Goal: Task Accomplishment & Management: Complete application form

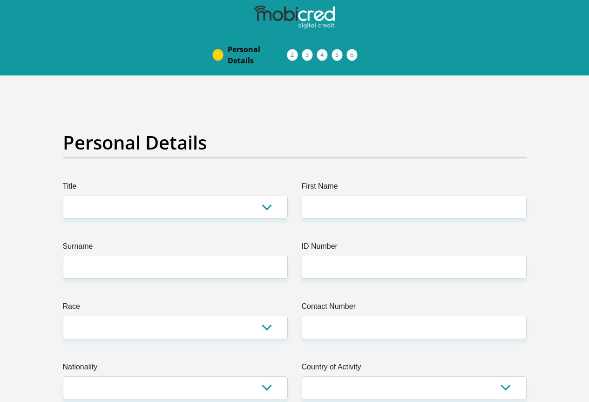
select select "Mr"
click at [63, 196] on select "Mr Ms Mrs Dr Other" at bounding box center [175, 207] width 225 height 23
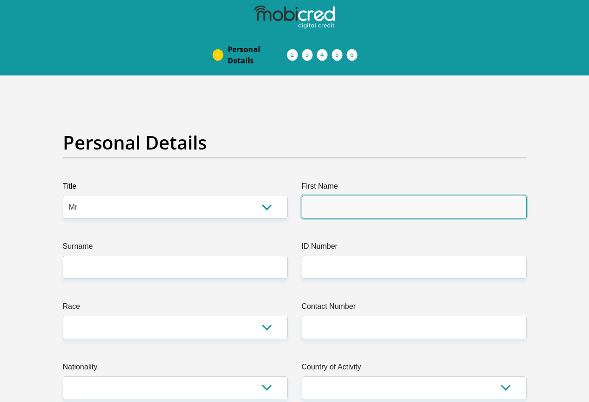
click at [393, 196] on input "First Name" at bounding box center [414, 207] width 225 height 23
type input "Atilla"
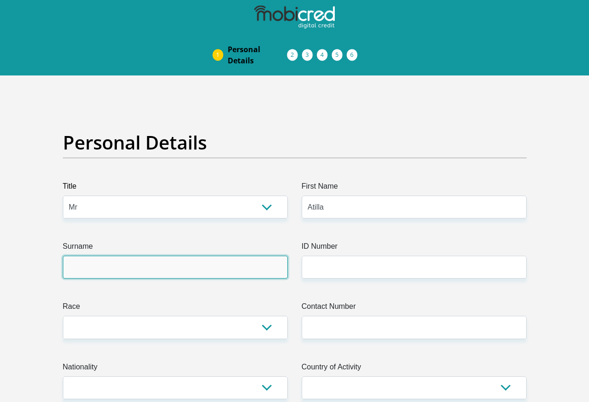
type input "[PERSON_NAME]"
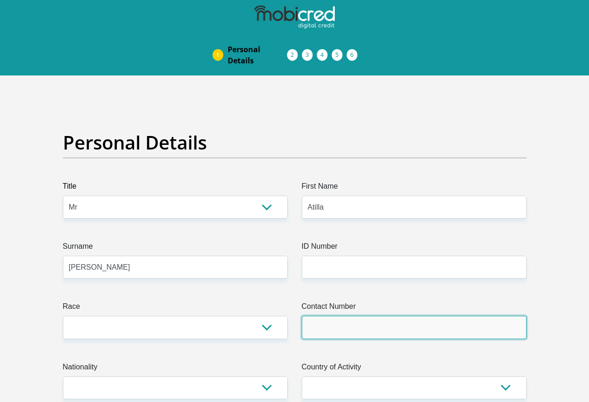
type input "0699813631"
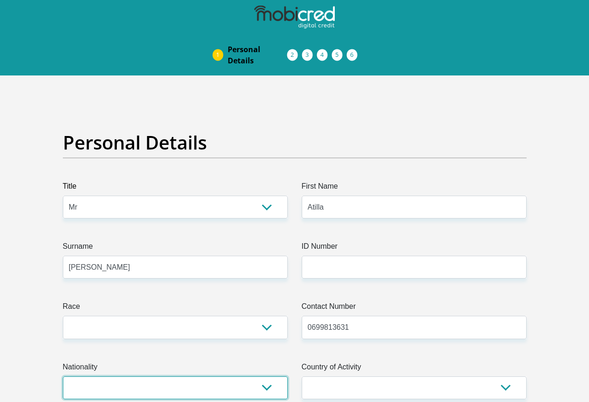
select select "ZAF"
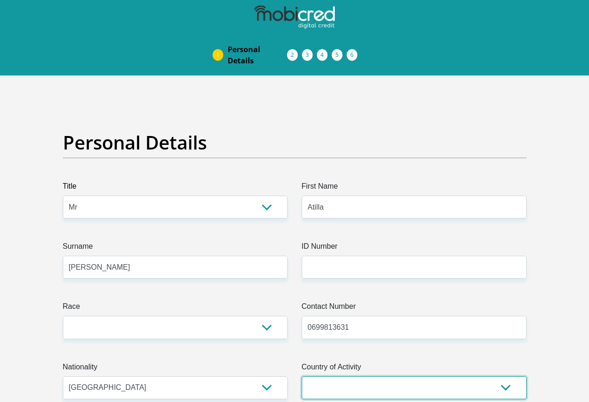
select select "ZAF"
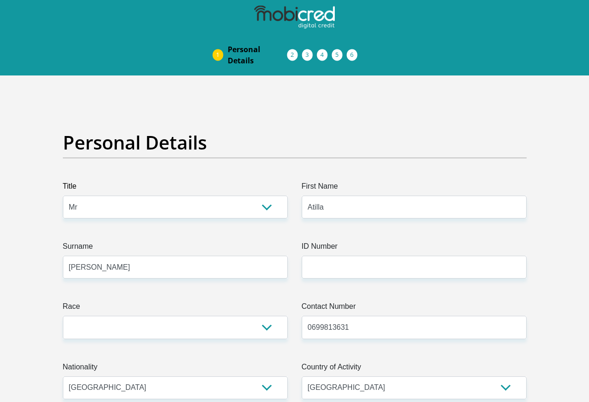
type input "3A Lynton Street, Observatory, Cape Town"
type input "CAPE TOWN"
type input "7925"
click at [321, 256] on input "ID Number" at bounding box center [414, 267] width 225 height 23
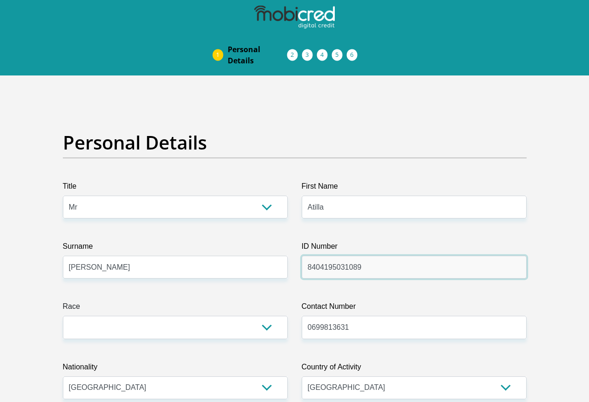
type input "8404195031089"
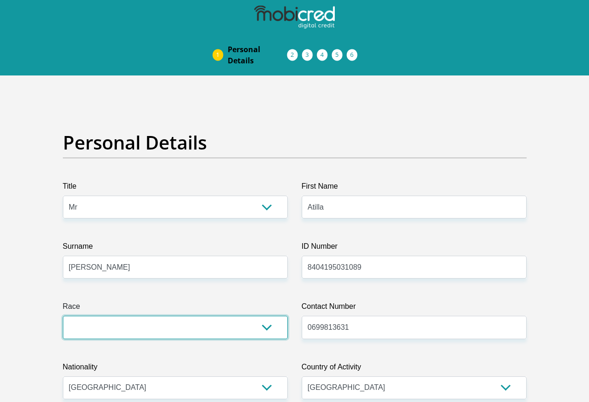
select select "4"
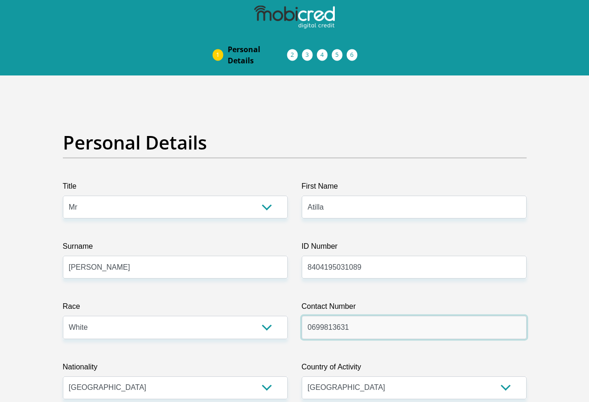
click at [371, 316] on input "0699813631" at bounding box center [414, 327] width 225 height 23
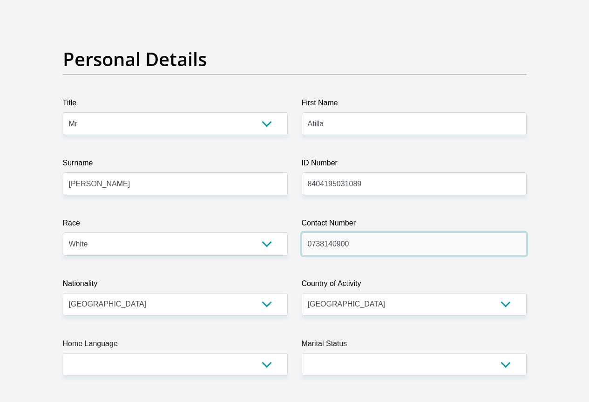
scroll to position [93, 0]
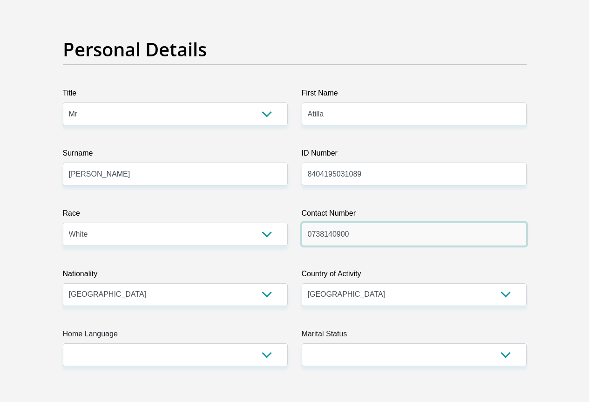
type input "0738140900"
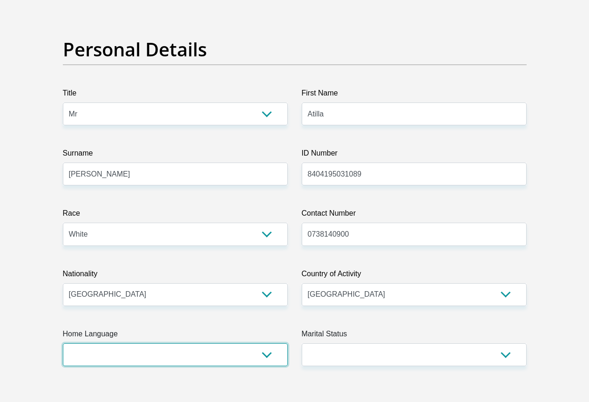
click at [208, 343] on select "Afrikaans English Sepedi South Ndebele Southern Sotho Swati Tsonga Tswana Venda…" at bounding box center [175, 354] width 225 height 23
select select "eng"
click at [63, 343] on select "Afrikaans English Sepedi South Ndebele Southern Sotho Swati Tsonga Tswana Venda…" at bounding box center [175, 354] width 225 height 23
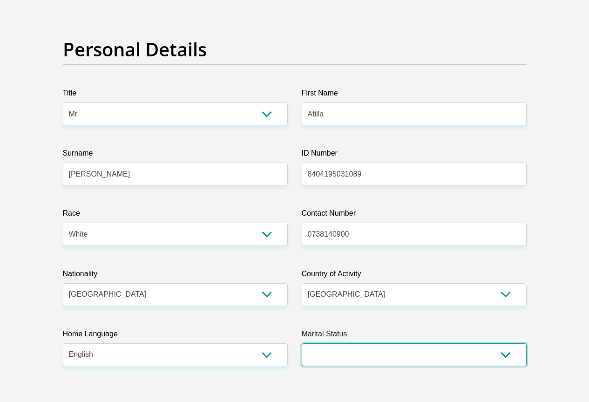
click at [401, 343] on select "Married ANC Single Divorced Widowed Married COP or Customary Law" at bounding box center [414, 354] width 225 height 23
click at [302, 343] on select "Married ANC Single Divorced Widowed Married COP or Customary Law" at bounding box center [414, 354] width 225 height 23
drag, startPoint x: 365, startPoint y: 322, endPoint x: 365, endPoint y: 312, distance: 10.7
click at [365, 343] on select "Married ANC Single Divorced Widowed Married COP or Customary Law" at bounding box center [414, 354] width 225 height 23
select select "2"
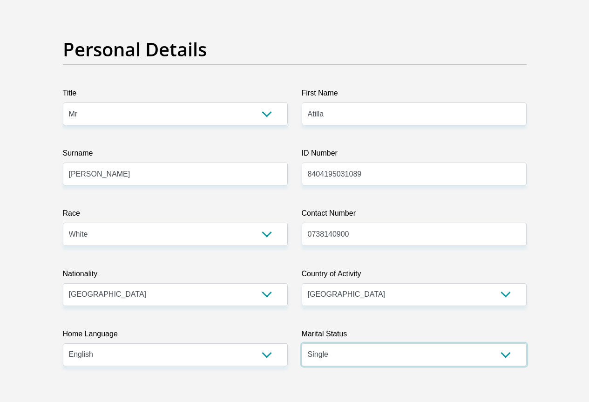
click at [302, 343] on select "Married ANC Single Divorced Widowed Married COP or Customary Law" at bounding box center [414, 354] width 225 height 23
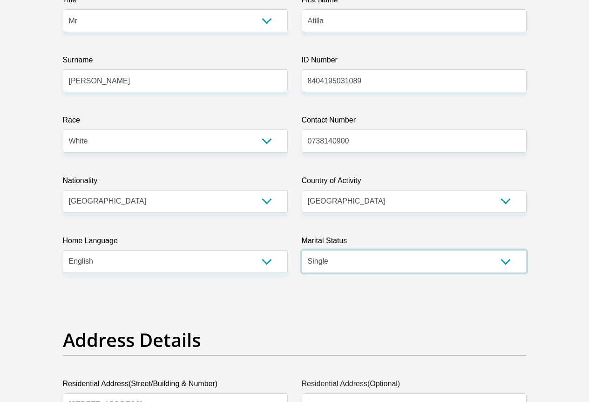
scroll to position [279, 0]
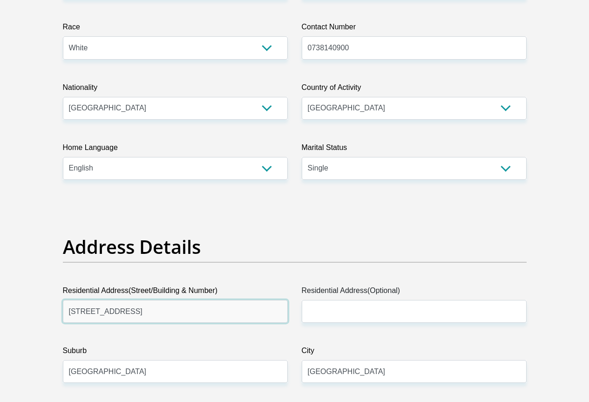
click at [145, 300] on input "3A Lynton Street, Observatory, Cape Town" at bounding box center [175, 311] width 225 height 23
type input "34 Robin Court"
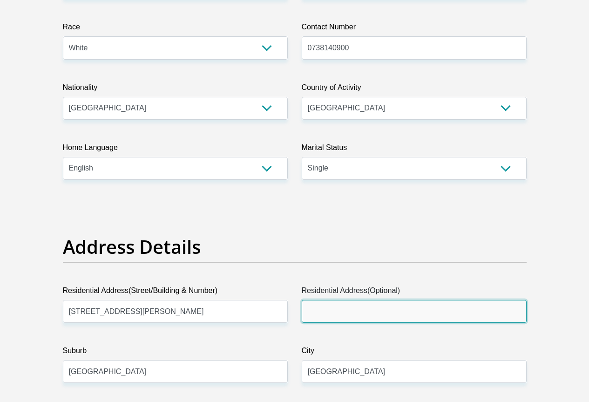
click at [326, 300] on input "Residential Address(Optional)" at bounding box center [414, 311] width 225 height 23
type input "Bridgetown"
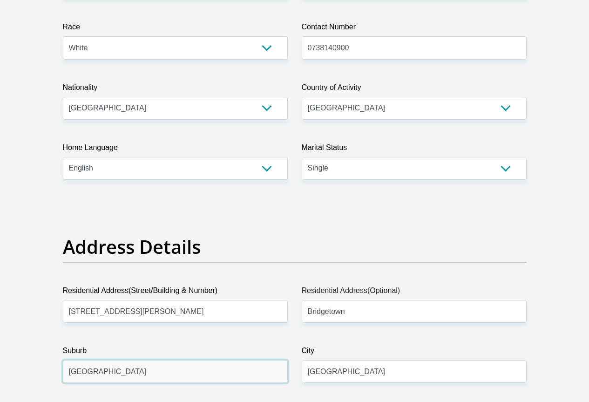
drag, startPoint x: 154, startPoint y: 334, endPoint x: 3, endPoint y: 310, distance: 152.8
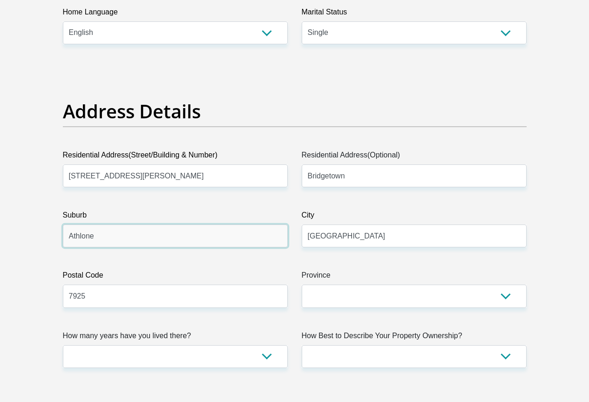
scroll to position [419, 0]
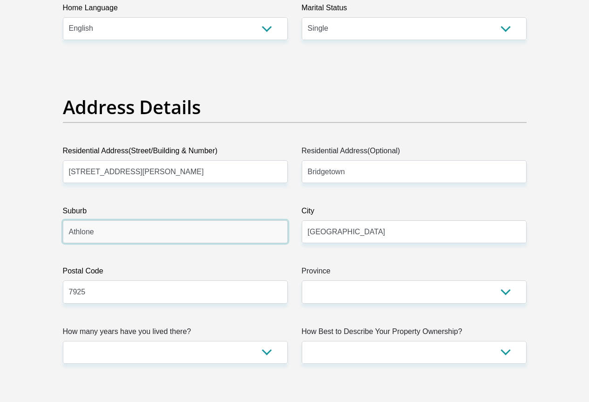
type input "Athlone"
click at [109, 280] on input "7925" at bounding box center [175, 291] width 225 height 23
type input "7764"
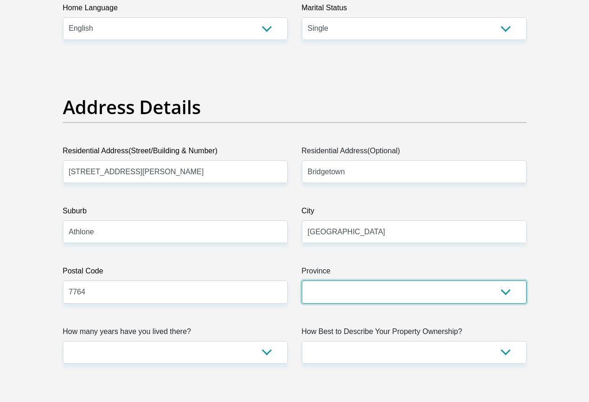
click at [336, 280] on select "Eastern Cape Free State Gauteng KwaZulu-Natal Limpopo Mpumalanga Northern Cape …" at bounding box center [414, 291] width 225 height 23
select select "Western Cape"
click at [302, 280] on select "Eastern Cape Free State Gauteng KwaZulu-Natal Limpopo Mpumalanga Northern Cape …" at bounding box center [414, 291] width 225 height 23
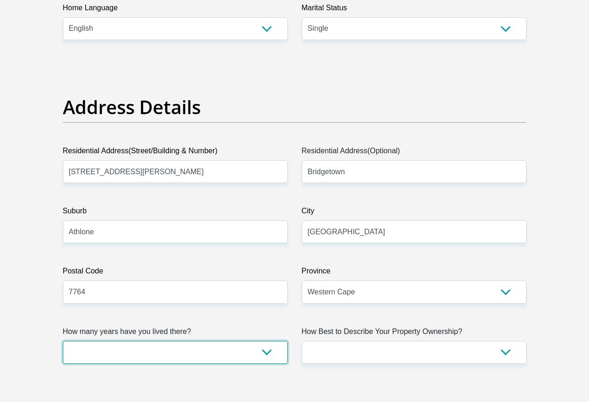
click at [159, 341] on select "less than 1 year 1-3 years 3-5 years 5+ years" at bounding box center [175, 352] width 225 height 23
select select "2"
click at [63, 341] on select "less than 1 year 1-3 years 3-5 years 5+ years" at bounding box center [175, 352] width 225 height 23
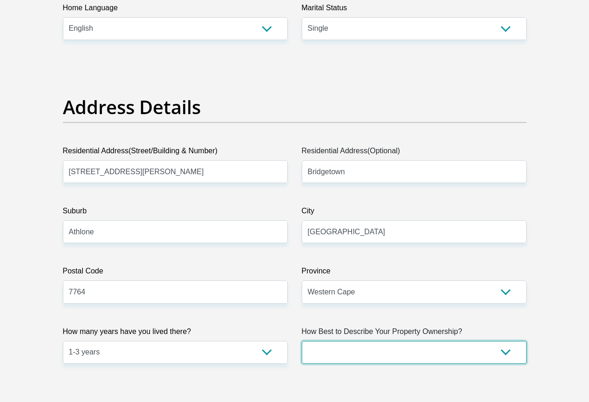
click at [335, 341] on select "Owned Rented Family Owned Company Dwelling" at bounding box center [414, 352] width 225 height 23
select select "parents"
click at [302, 341] on select "Owned Rented Family Owned Company Dwelling" at bounding box center [414, 352] width 225 height 23
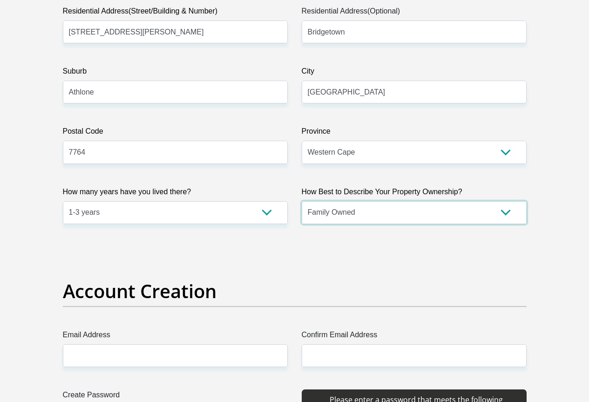
scroll to position [605, 0]
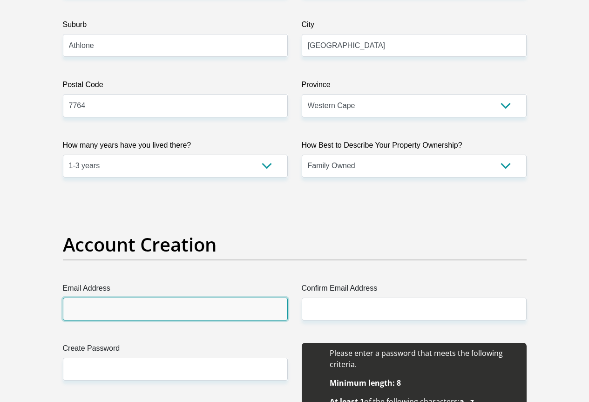
click at [159, 298] on input "Email Address" at bounding box center [175, 309] width 225 height 23
type input "atilla84antal@gmail.com"
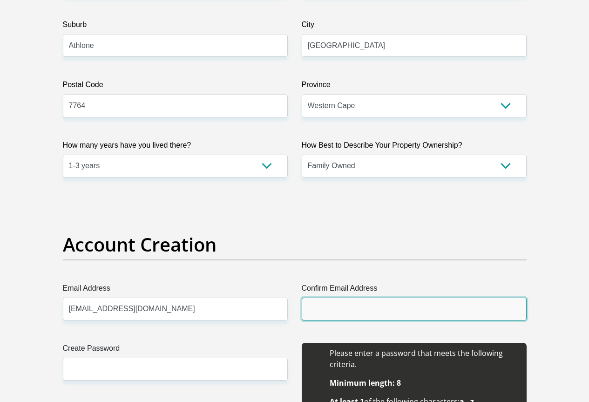
type input "atilla84antal@gmail.com"
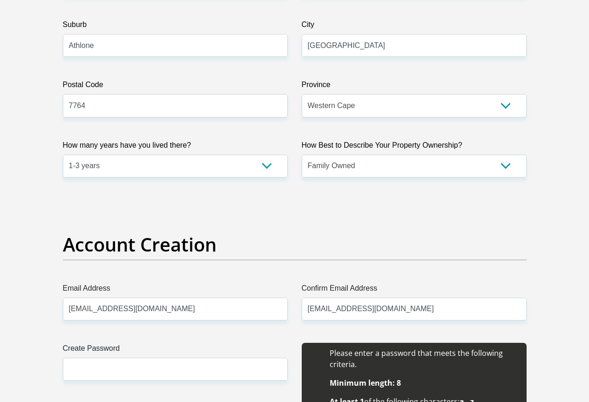
type input "Atilla"
type input "Antal"
type input "0699813631"
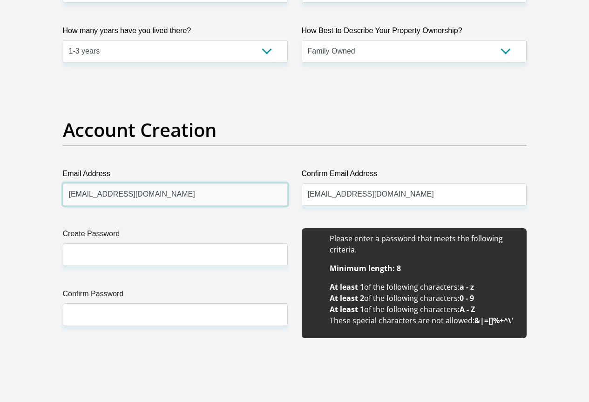
scroll to position [745, 0]
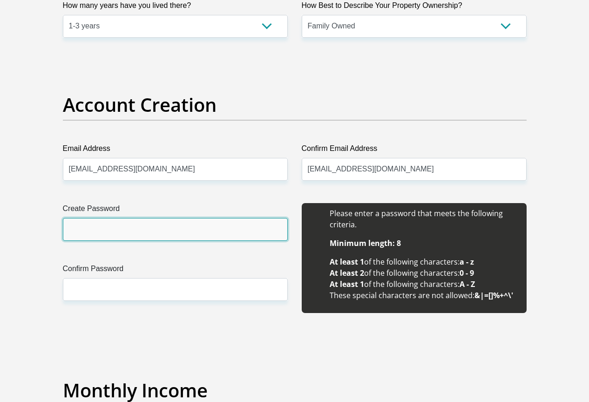
click at [144, 218] on input "Create Password" at bounding box center [175, 229] width 225 height 23
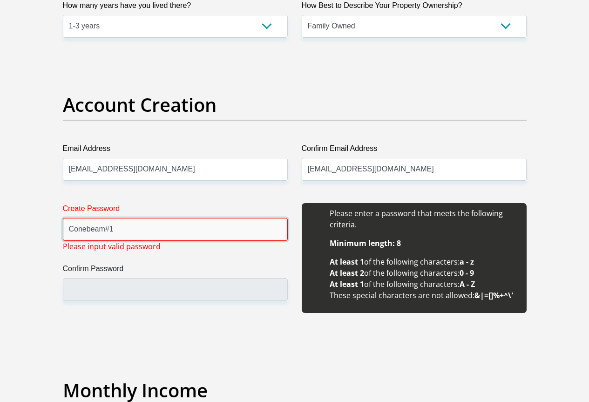
type input "Conebeam#1"
drag, startPoint x: 140, startPoint y: 198, endPoint x: 0, endPoint y: 172, distance: 142.6
click at [123, 263] on label "Confirm Password" at bounding box center [175, 270] width 225 height 15
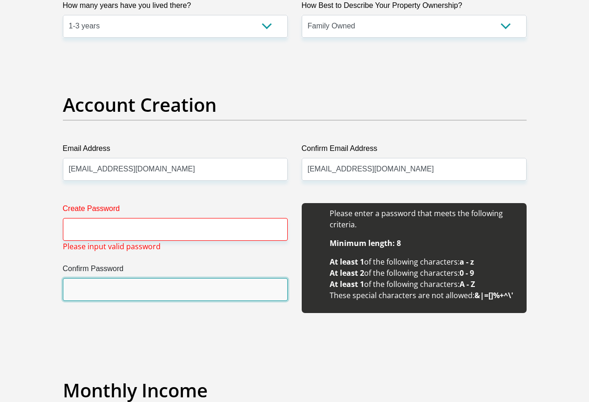
click at [123, 278] on input "Confirm Password" at bounding box center [175, 289] width 225 height 23
click at [122, 278] on input "Confirm Password" at bounding box center [175, 289] width 225 height 23
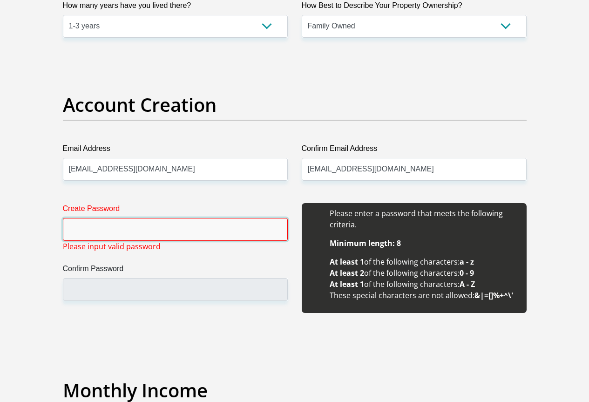
click at [122, 218] on input "Create Password" at bounding box center [175, 229] width 225 height 23
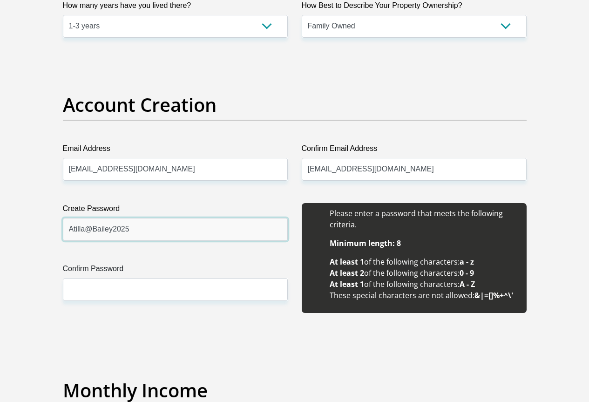
drag, startPoint x: 152, startPoint y: 193, endPoint x: 0, endPoint y: 203, distance: 152.1
type input "Atilla@Bailey2025"
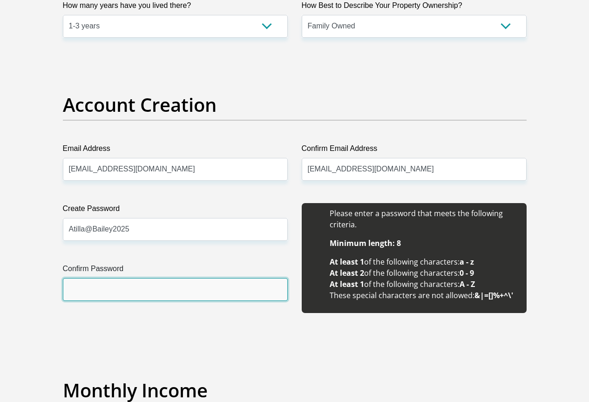
click at [87, 278] on input "Confirm Password" at bounding box center [175, 289] width 225 height 23
paste input "Atilla@Bailey2025"
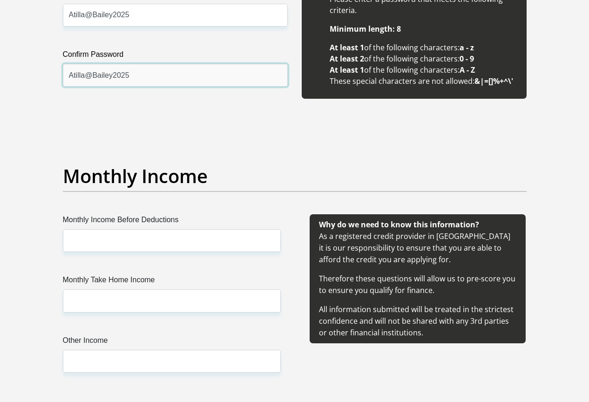
scroll to position [978, 0]
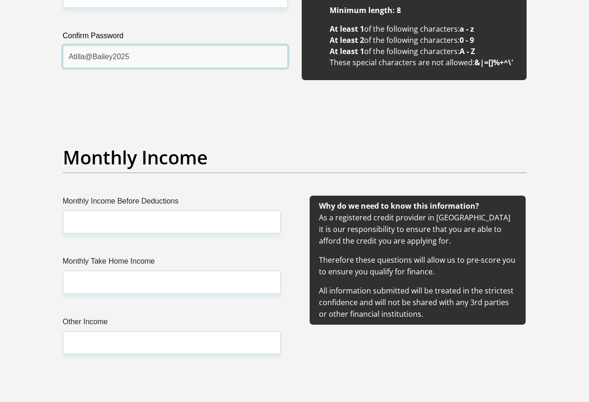
type input "Atilla@Bailey2025"
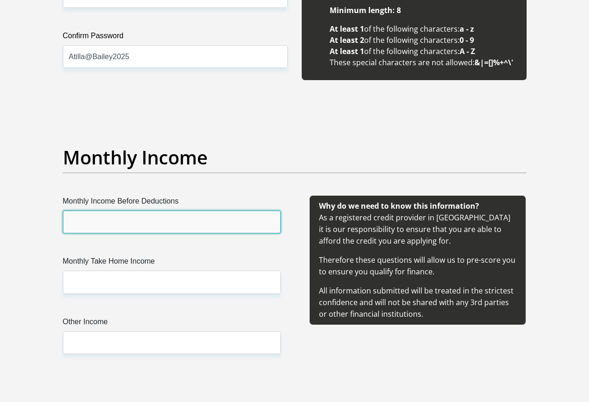
drag, startPoint x: 160, startPoint y: 194, endPoint x: 160, endPoint y: 189, distance: 5.6
click at [160, 210] on input "Monthly Income Before Deductions" at bounding box center [172, 221] width 218 height 23
type input "12000"
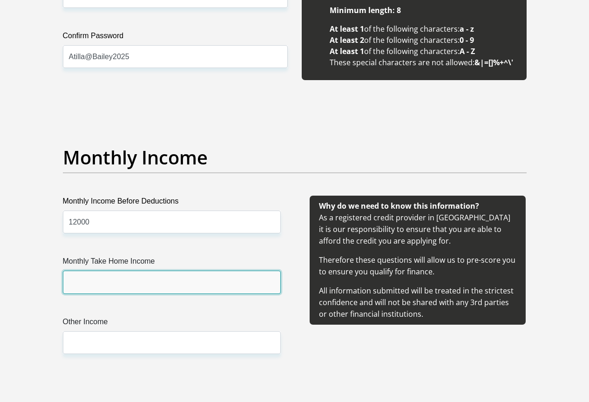
click at [102, 271] on input "Monthly Take Home Income" at bounding box center [172, 282] width 218 height 23
type input "11000"
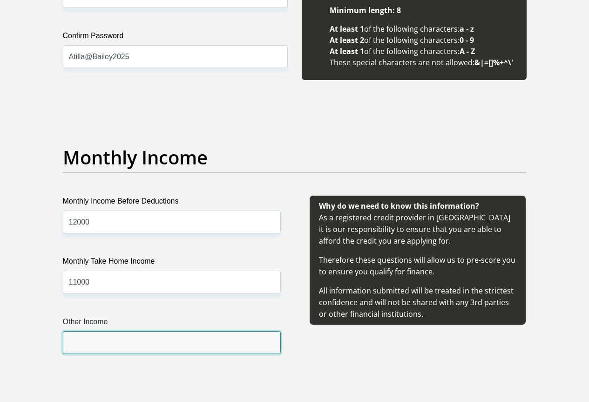
click at [170, 331] on input "Other Income" at bounding box center [172, 342] width 218 height 23
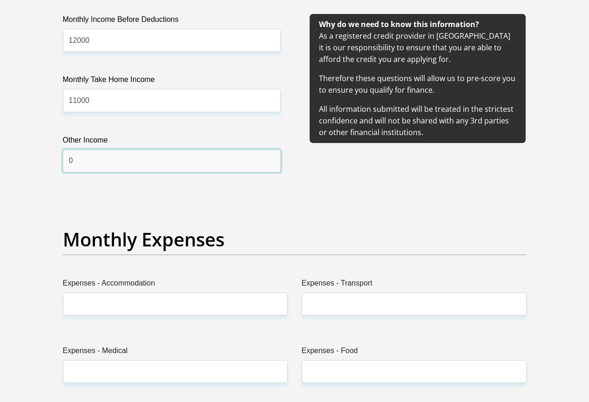
scroll to position [1211, 0]
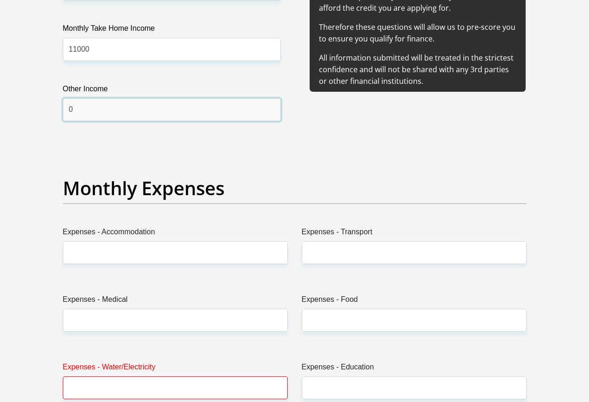
type input "0"
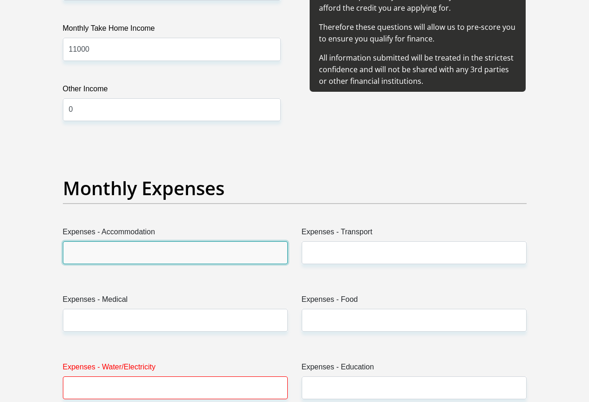
click at [128, 241] on input "Expenses - Accommodation" at bounding box center [175, 252] width 225 height 23
type input "2000"
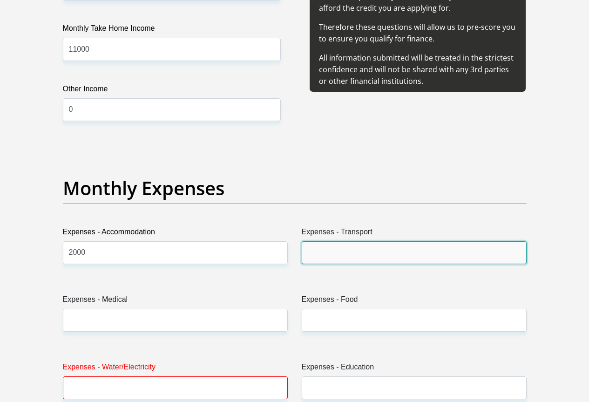
click at [384, 241] on input "Expenses - Transport" at bounding box center [414, 252] width 225 height 23
type input "600"
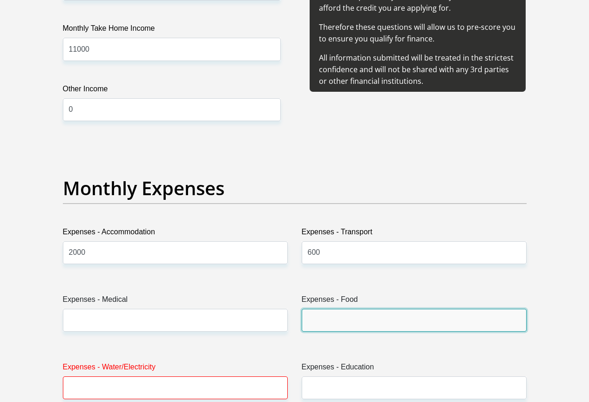
click at [346, 309] on input "Expenses - Food" at bounding box center [414, 320] width 225 height 23
type input "1500"
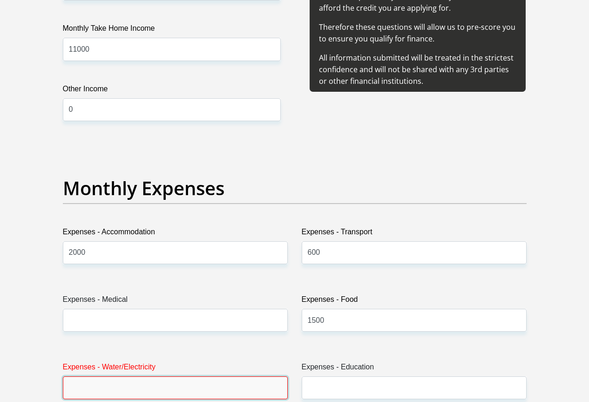
click at [194, 376] on input "Expenses - Water/Electricity" at bounding box center [175, 387] width 225 height 23
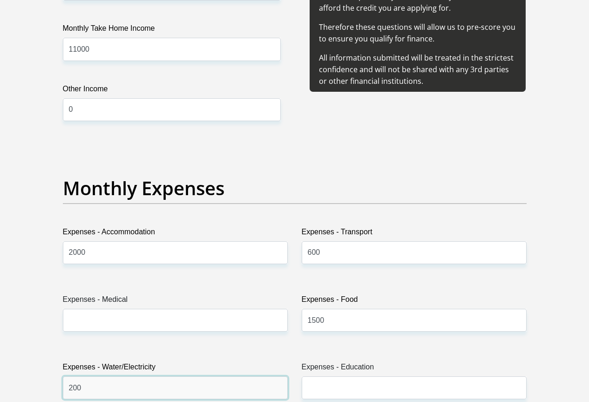
type input "200"
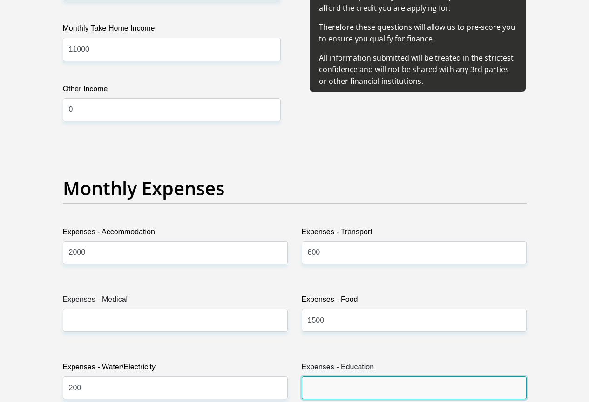
click at [336, 376] on input "Expenses - Education" at bounding box center [414, 387] width 225 height 23
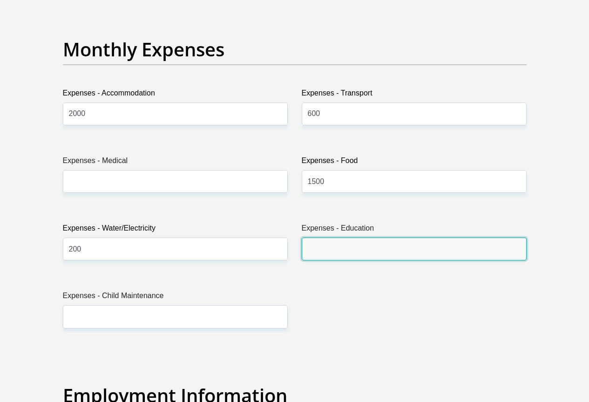
scroll to position [1350, 0]
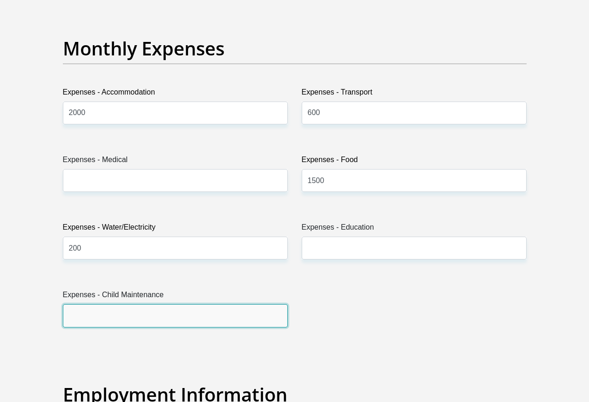
click at [127, 304] on input "Expenses - Child Maintenance" at bounding box center [175, 315] width 225 height 23
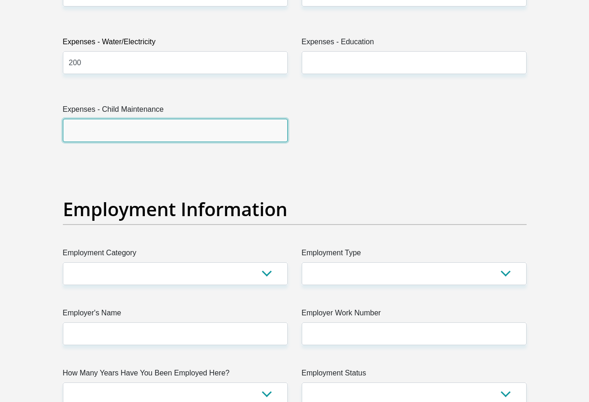
scroll to position [1537, 0]
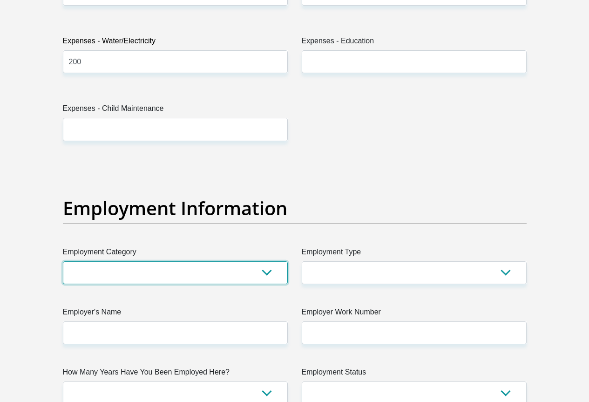
click at [187, 261] on select "AGRICULTURE ALCOHOL & TOBACCO CONSTRUCTION MATERIALS METALLURGY EQUIPMENT FOR R…" at bounding box center [175, 272] width 225 height 23
select select "73"
click at [63, 261] on select "AGRICULTURE ALCOHOL & TOBACCO CONSTRUCTION MATERIALS METALLURGY EQUIPMENT FOR R…" at bounding box center [175, 272] width 225 height 23
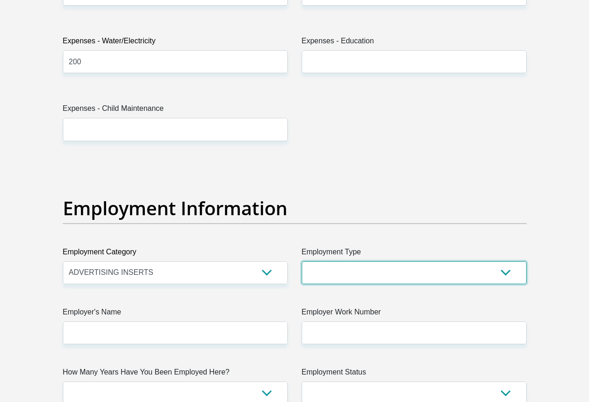
click at [359, 261] on select "College/Lecturer Craft Seller Creative Driver Executive Farmer Forces - Non Com…" at bounding box center [414, 272] width 225 height 23
click at [347, 267] on div "Title Mr Ms Mrs Dr Other First Name Atilla Surname Antal ID Number 840419503108…" at bounding box center [295, 159] width 478 height 3030
click at [361, 261] on select "College/Lecturer Craft Seller Creative Driver Executive Farmer Forces - Non Com…" at bounding box center [414, 272] width 225 height 23
select select "Non Licenced Professional"
click at [302, 261] on select "College/Lecturer Craft Seller Creative Driver Executive Farmer Forces - Non Com…" at bounding box center [414, 272] width 225 height 23
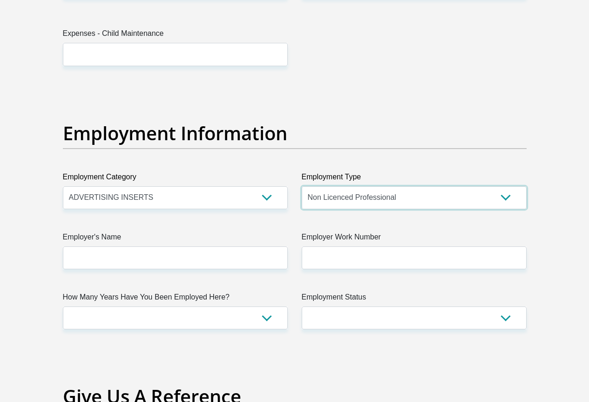
scroll to position [1630, 0]
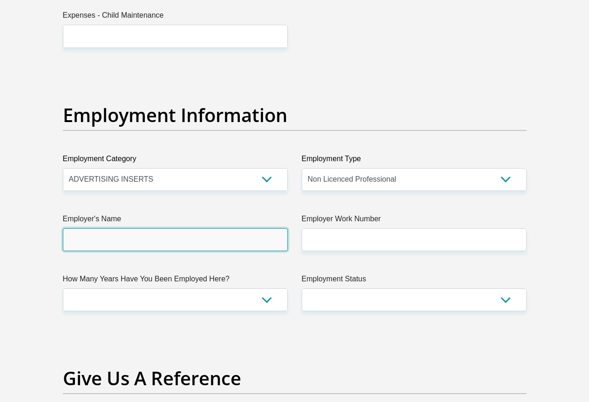
click at [207, 228] on input "Employer's Name" at bounding box center [175, 239] width 225 height 23
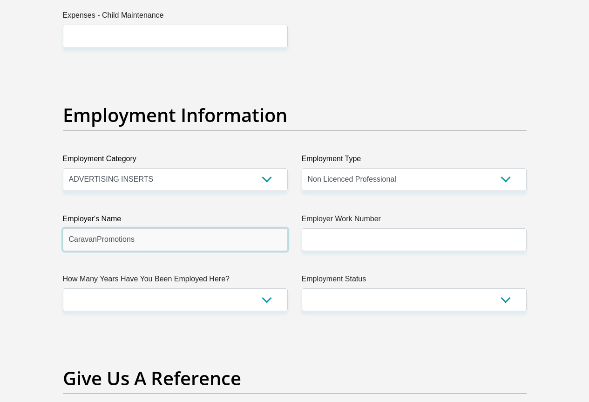
type input "CaravanPromotions"
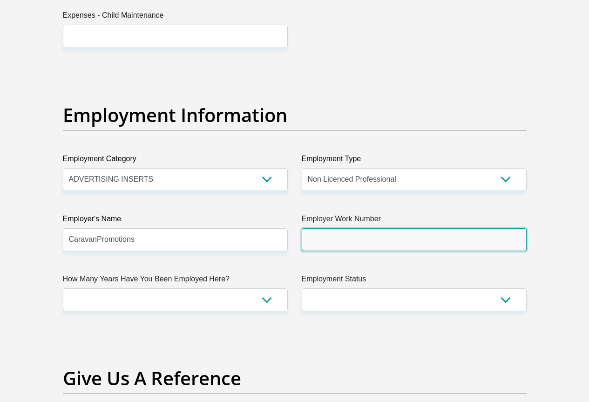
click at [352, 228] on input "Employer Work Number" at bounding box center [414, 239] width 225 height 23
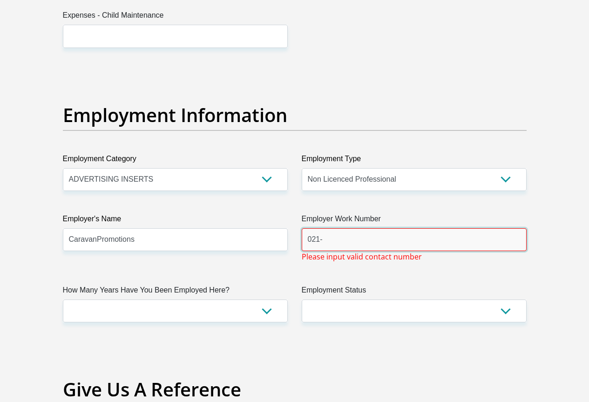
type input "021-"
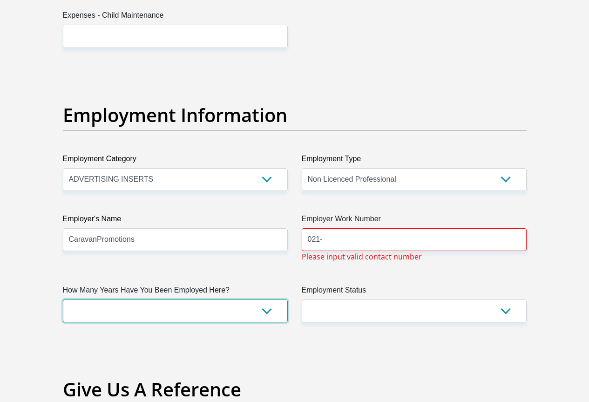
click at [125, 299] on select "less than 1 year 1-3 years 3-5 years 5+ years" at bounding box center [175, 310] width 225 height 23
select select "24"
click at [63, 299] on select "less than 1 year 1-3 years 3-5 years 5+ years" at bounding box center [175, 310] width 225 height 23
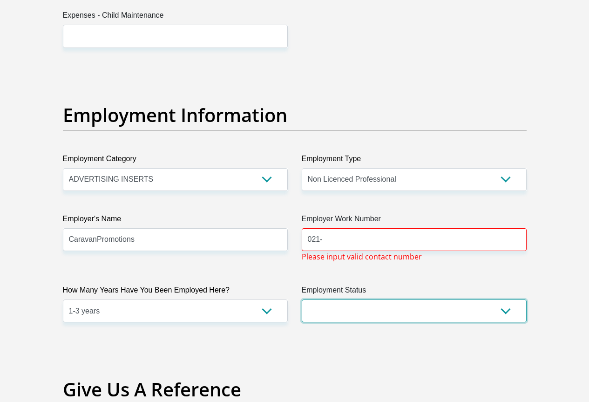
click at [355, 299] on select "Permanent/Full-time Part-time/Casual Contract Worker Self-Employed Housewife Re…" at bounding box center [414, 310] width 225 height 23
select select "1"
click at [302, 299] on select "Permanent/Full-time Part-time/Casual Contract Worker Self-Employed Housewife Re…" at bounding box center [414, 310] width 225 height 23
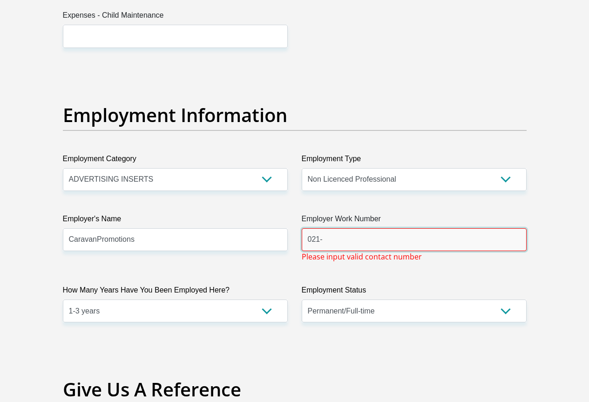
drag, startPoint x: 358, startPoint y: 209, endPoint x: 266, endPoint y: 197, distance: 92.4
click at [266, 197] on div "Title Mr Ms Mrs Dr Other First Name Atilla Surname Antal ID Number 840419503108…" at bounding box center [295, 71] width 478 height 3041
paste input "702 4200"
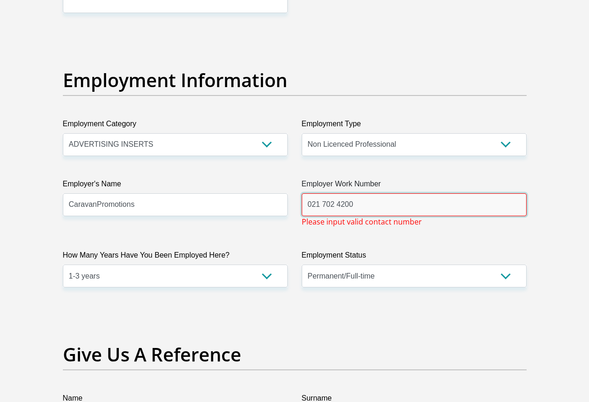
scroll to position [1770, 0]
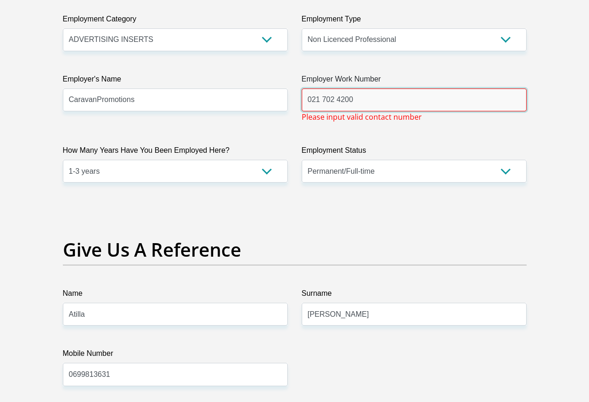
click at [324, 88] on input "021 702 4200" at bounding box center [414, 99] width 225 height 23
click at [338, 88] on input "021702 4200" at bounding box center [414, 99] width 225 height 23
click at [335, 88] on input "021702 4200" at bounding box center [414, 99] width 225 height 23
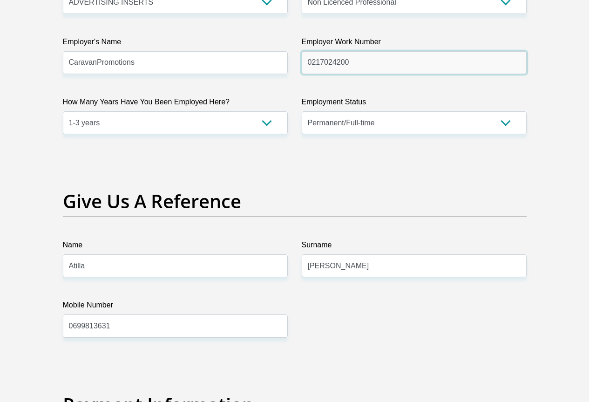
scroll to position [1863, 0]
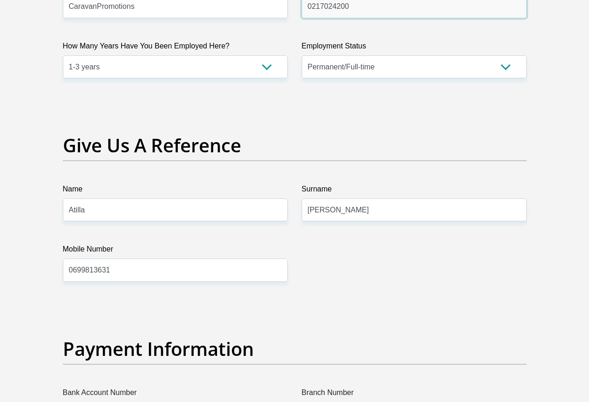
type input "0217024200"
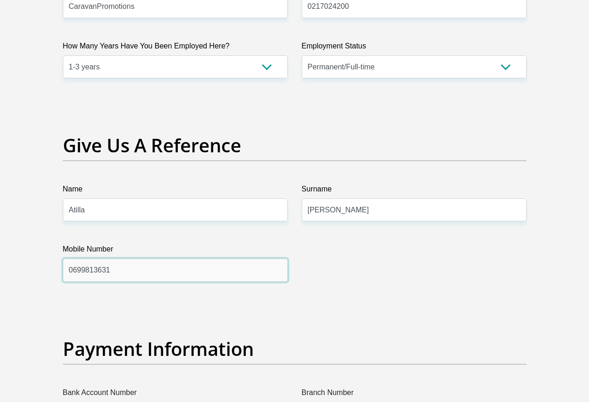
drag, startPoint x: 149, startPoint y: 240, endPoint x: 20, endPoint y: 217, distance: 131.5
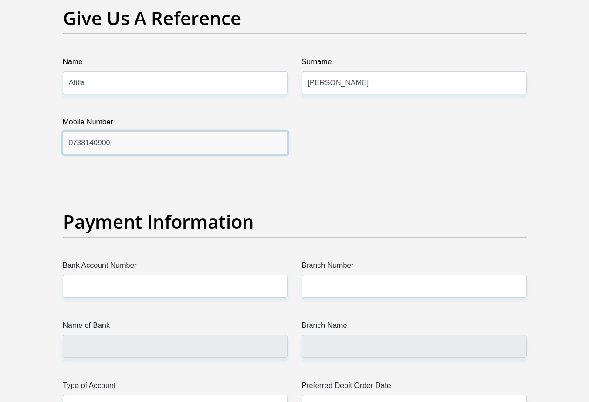
scroll to position [2002, 0]
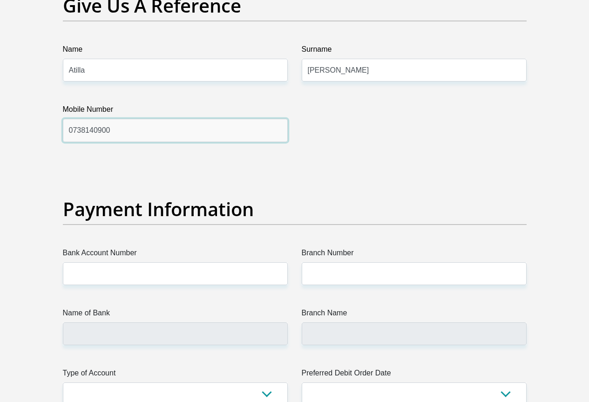
type input "0738140900"
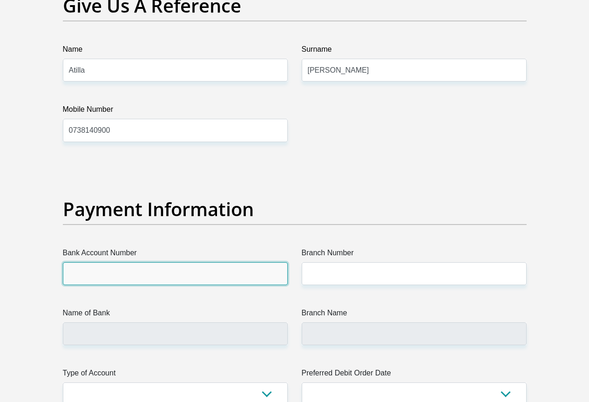
click at [113, 262] on input "Bank Account Number" at bounding box center [175, 273] width 225 height 23
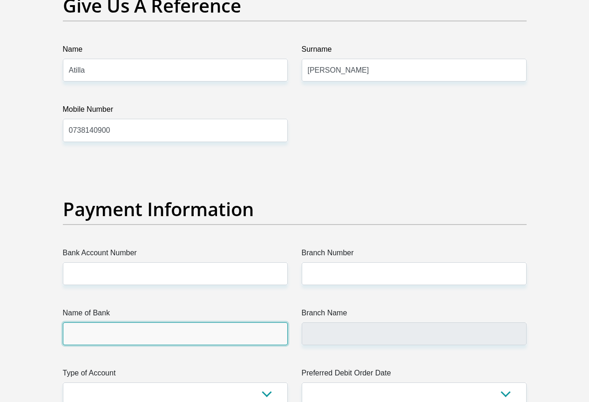
click at [148, 322] on input "Name of Bank" at bounding box center [175, 333] width 225 height 23
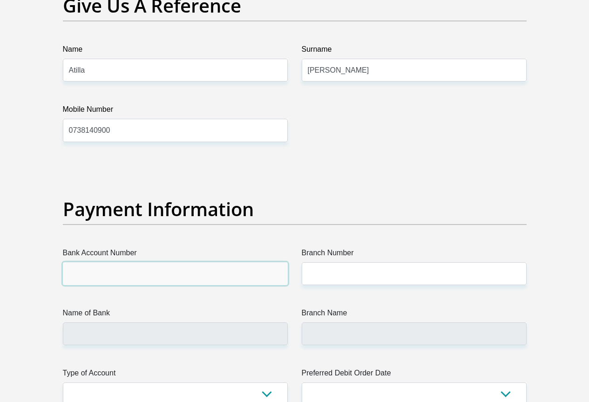
click at [166, 262] on input "Bank Account Number" at bounding box center [175, 273] width 225 height 23
type input "Capitec"
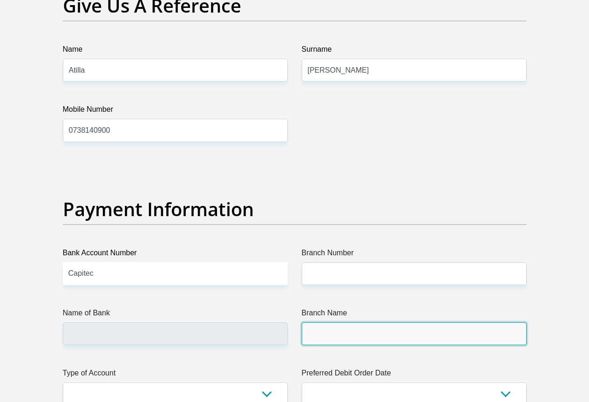
click at [346, 322] on input "Branch Name" at bounding box center [414, 333] width 225 height 23
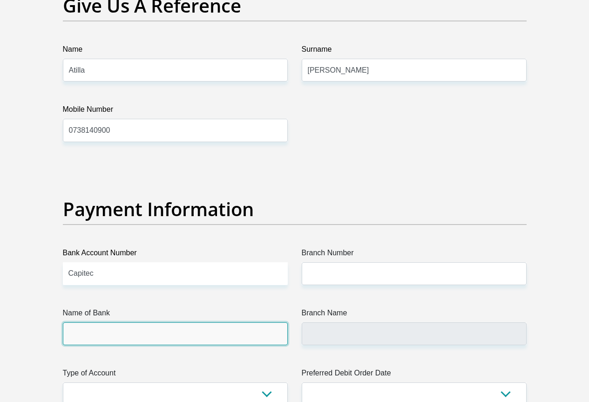
click at [120, 322] on input "Name of Bank" at bounding box center [175, 333] width 225 height 23
click at [121, 322] on input "Name of Bank" at bounding box center [175, 333] width 225 height 23
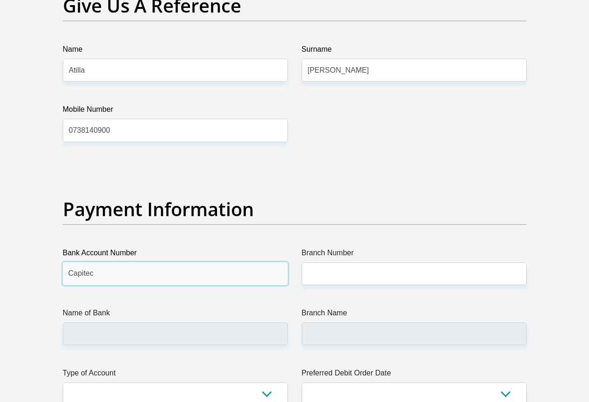
drag, startPoint x: 115, startPoint y: 231, endPoint x: 28, endPoint y: 217, distance: 87.7
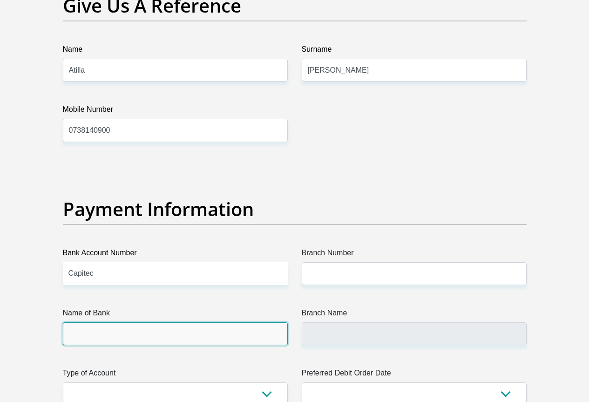
click at [86, 322] on input "Name of Bank" at bounding box center [175, 333] width 225 height 23
click at [89, 322] on input "Name of Bank" at bounding box center [175, 333] width 225 height 23
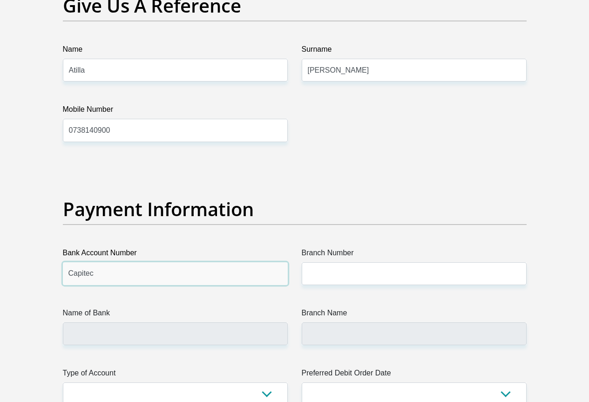
click at [97, 262] on input "Capitec" at bounding box center [175, 273] width 225 height 23
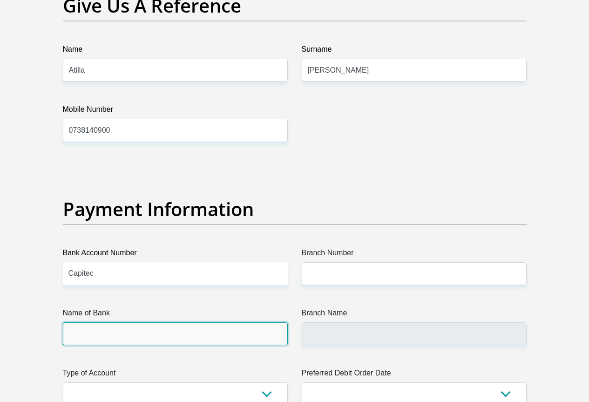
click at [115, 322] on input "Name of Bank" at bounding box center [175, 333] width 225 height 23
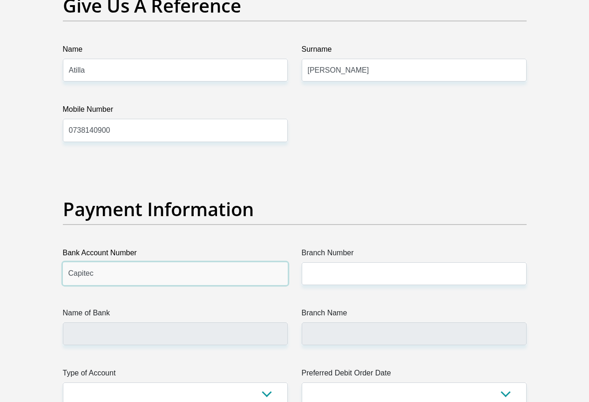
click at [91, 262] on input "Capitec" at bounding box center [175, 273] width 225 height 23
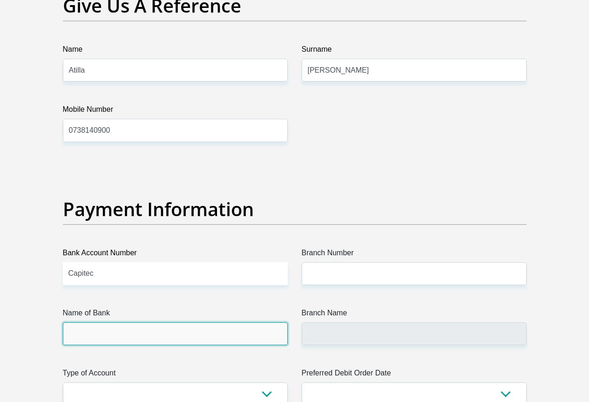
click at [108, 322] on input "Name of Bank" at bounding box center [175, 333] width 225 height 23
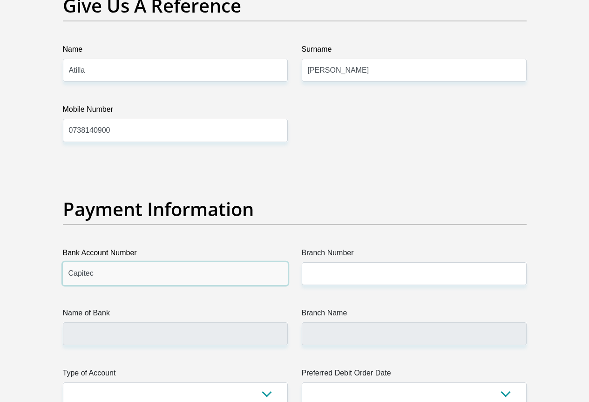
drag, startPoint x: 104, startPoint y: 239, endPoint x: 12, endPoint y: 226, distance: 92.7
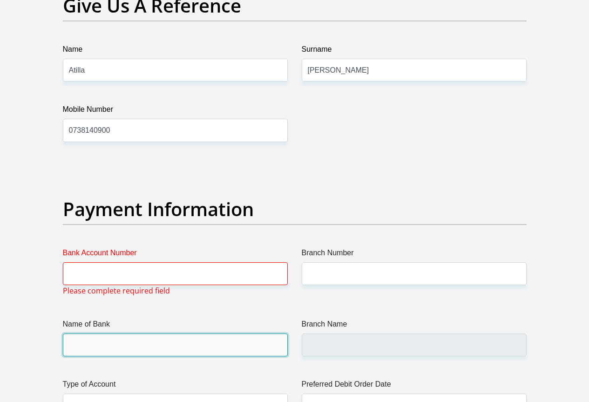
click at [69, 333] on input "Name of Bank" at bounding box center [175, 344] width 225 height 23
click at [88, 333] on input "Name of Bank" at bounding box center [175, 344] width 225 height 23
drag, startPoint x: 88, startPoint y: 306, endPoint x: 95, endPoint y: 306, distance: 6.5
click at [94, 333] on input "Name of Bank" at bounding box center [175, 344] width 225 height 23
click at [96, 333] on input "Name of Bank" at bounding box center [175, 344] width 225 height 23
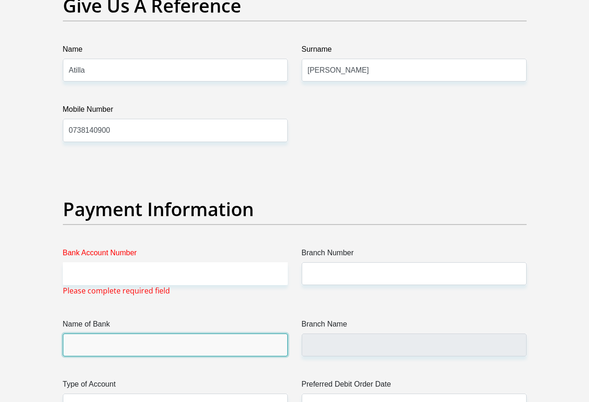
drag, startPoint x: 97, startPoint y: 306, endPoint x: 152, endPoint y: 329, distance: 59.8
click at [97, 333] on input "Name of Bank" at bounding box center [175, 344] width 225 height 23
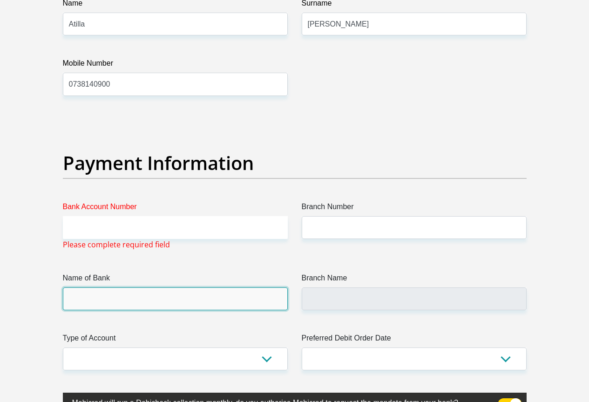
scroll to position [2049, 0]
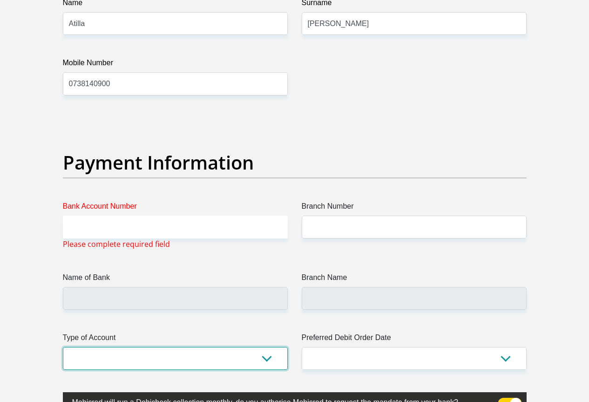
click at [154, 347] on select "Cheque Savings" at bounding box center [175, 358] width 225 height 23
select select "SAV"
click at [63, 347] on select "Cheque Savings" at bounding box center [175, 358] width 225 height 23
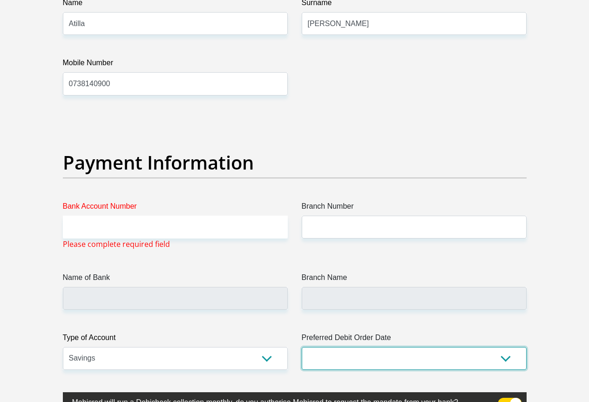
click at [377, 347] on select "1st 2nd 3rd 4th 5th 7th 18th 19th 20th 21st 22nd 23rd 24th 25th 26th 27th 28th …" at bounding box center [414, 358] width 225 height 23
select select "28"
click at [302, 347] on select "1st 2nd 3rd 4th 5th 7th 18th 19th 20th 21st 22nd 23rd 24th 25th 26th 27th 28th …" at bounding box center [414, 358] width 225 height 23
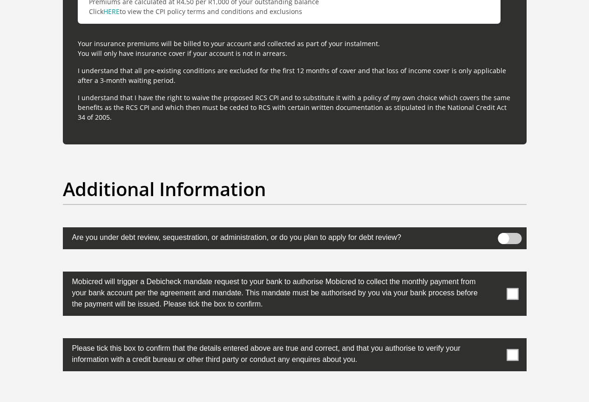
scroll to position [2794, 0]
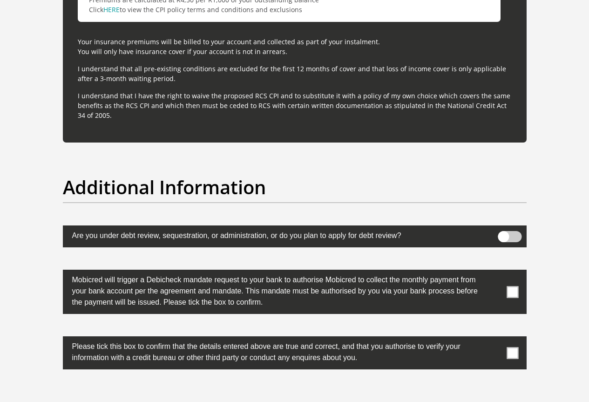
click at [515, 286] on span at bounding box center [513, 292] width 12 height 12
click at [494, 272] on input "checkbox" at bounding box center [494, 272] width 0 height 0
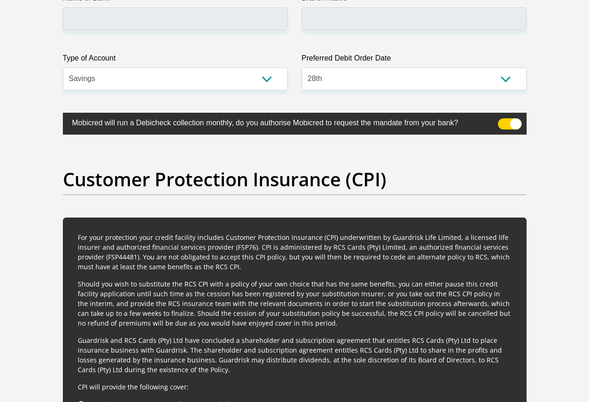
scroll to position [2142, 0]
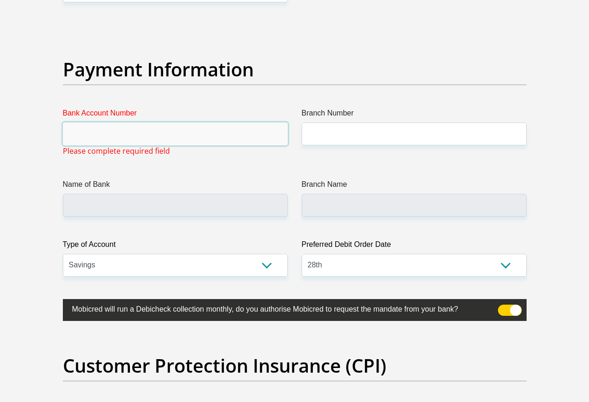
click at [88, 122] on input "Bank Account Number" at bounding box center [175, 133] width 225 height 23
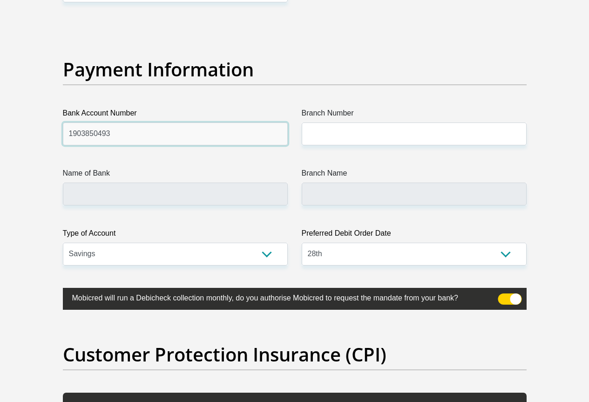
type input "1903850493"
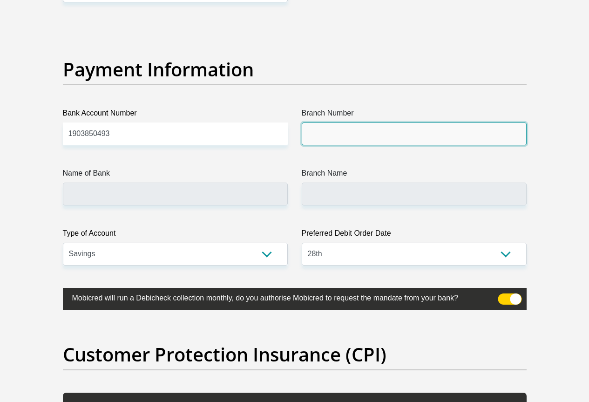
drag, startPoint x: 342, startPoint y: 93, endPoint x: 342, endPoint y: 99, distance: 6.5
click at [342, 122] on input "Branch Number" at bounding box center [414, 133] width 225 height 23
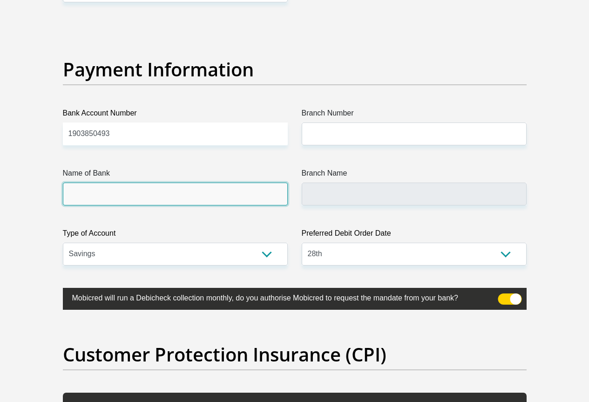
click at [199, 183] on input "Name of Bank" at bounding box center [175, 194] width 225 height 23
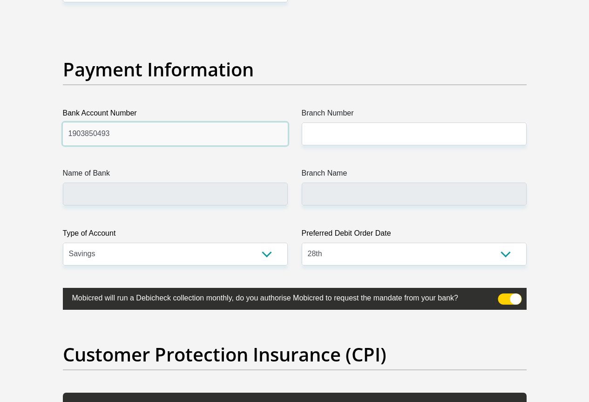
click at [152, 122] on input "1903850493" at bounding box center [175, 133] width 225 height 23
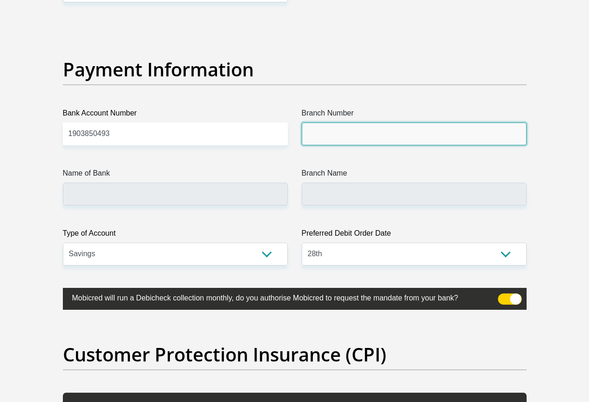
click at [327, 122] on input "Branch Number" at bounding box center [414, 133] width 225 height 23
click at [366, 122] on input "Branch Number" at bounding box center [414, 133] width 225 height 23
type input "470010"
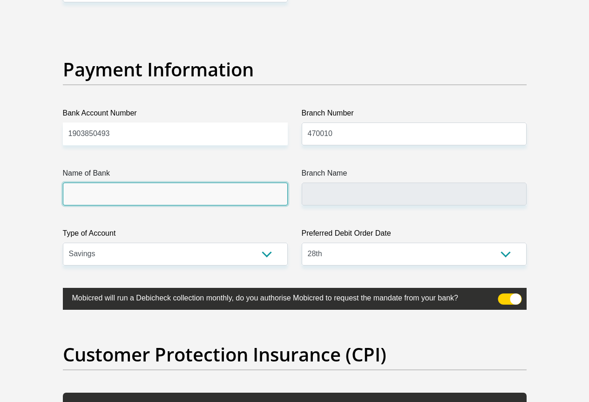
click at [265, 183] on input "Name of Bank" at bounding box center [175, 194] width 225 height 23
type input "CAPITEC BANK LIMITED"
type input "CAPITEC BANK CPC"
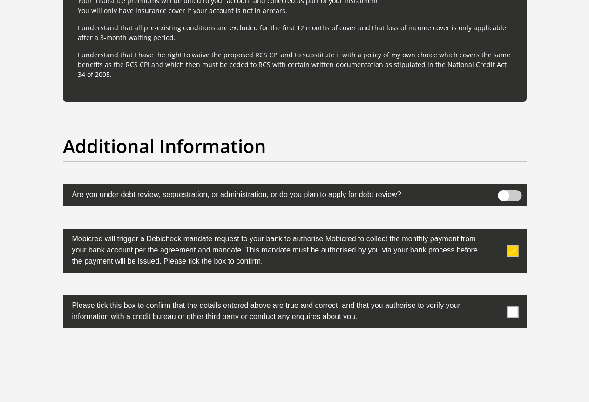
scroll to position [2841, 0]
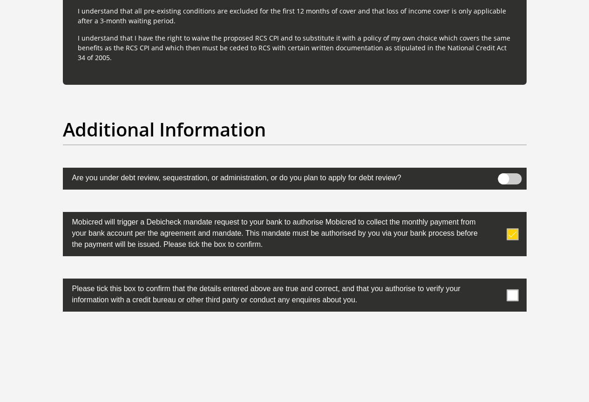
click at [516, 289] on span at bounding box center [513, 295] width 12 height 12
click at [494, 281] on input "checkbox" at bounding box center [494, 281] width 0 height 0
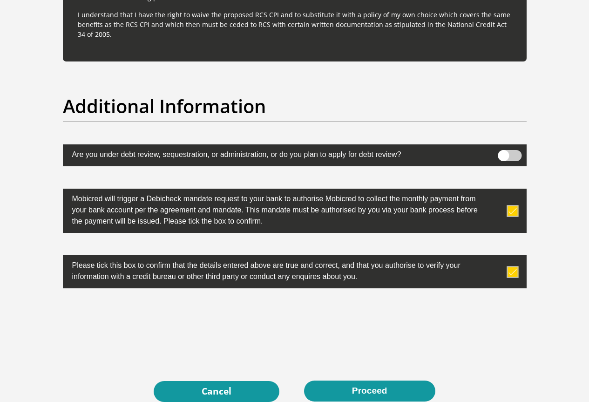
scroll to position [2887, 0]
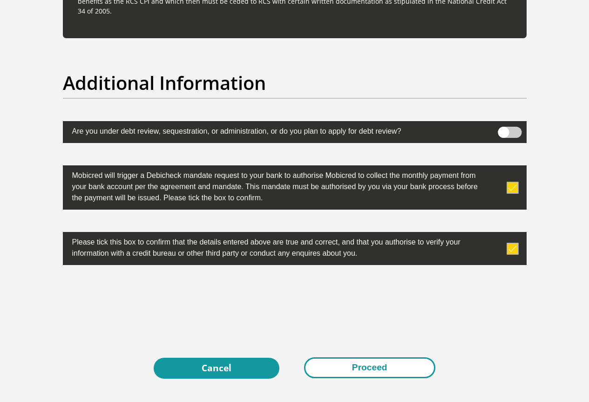
click at [385, 357] on button "Proceed" at bounding box center [369, 367] width 131 height 21
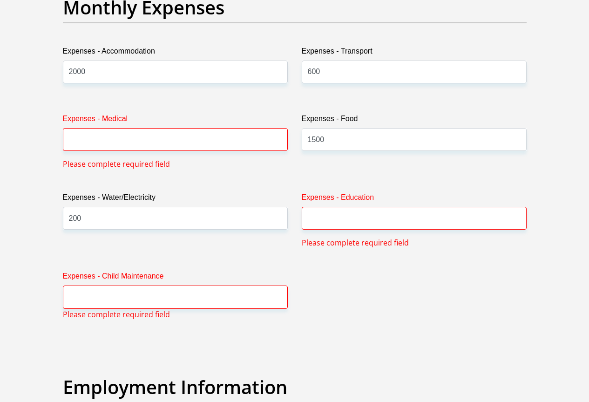
scroll to position [1376, 0]
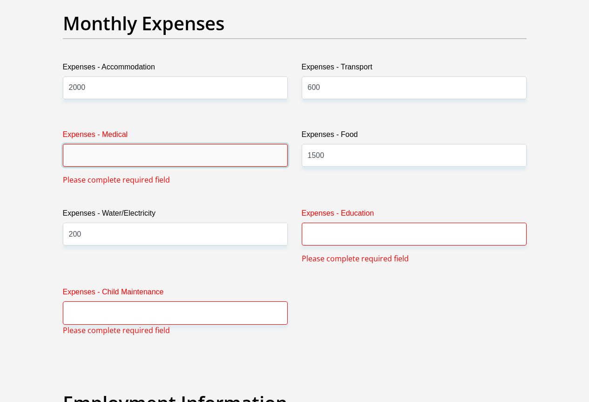
click at [155, 144] on input "Expenses - Medical" at bounding box center [175, 155] width 225 height 23
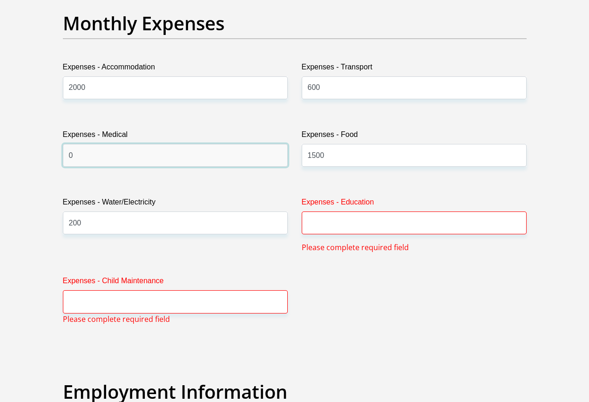
type input "0"
click at [358, 211] on input "Expenses - Education" at bounding box center [414, 222] width 225 height 23
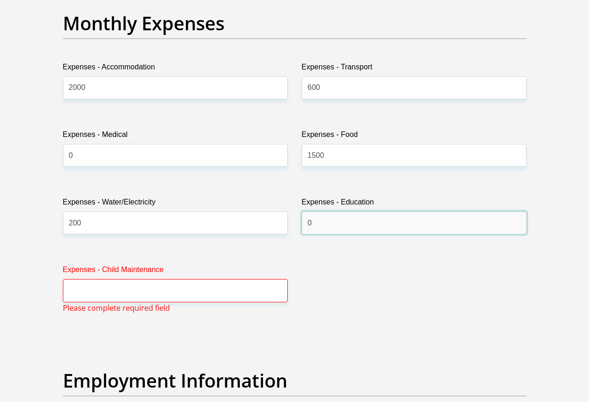
type input "0"
click at [153, 279] on input "Expenses - Child Maintenance" at bounding box center [175, 290] width 225 height 23
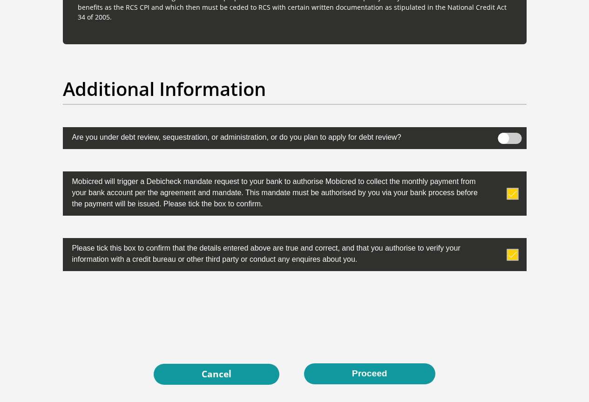
scroll to position [2939, 0]
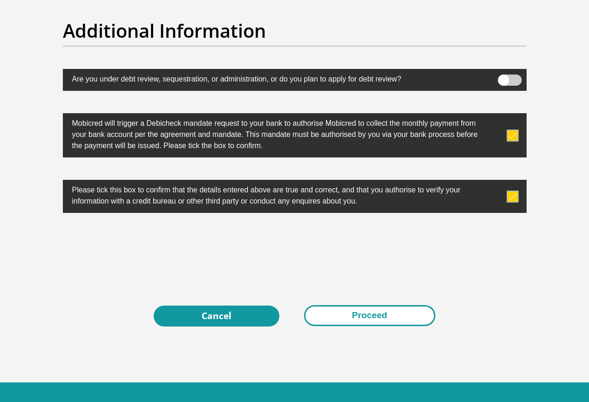
type input "0"
click at [356, 305] on button "Proceed" at bounding box center [369, 315] width 131 height 21
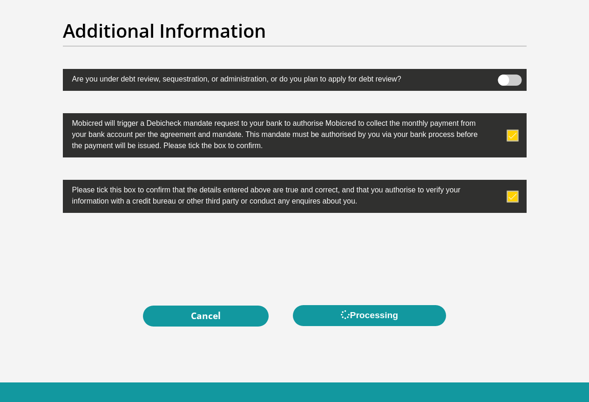
scroll to position [0, 0]
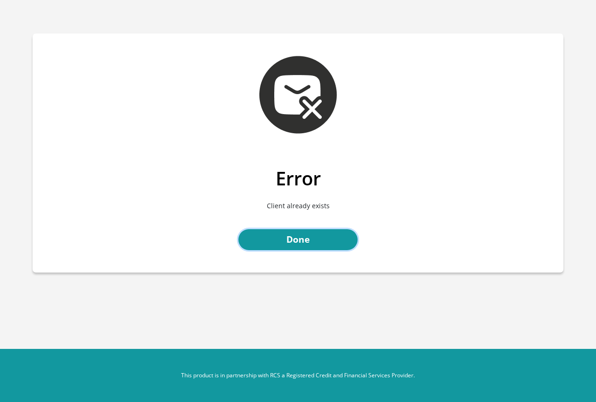
click at [287, 238] on link "Done" at bounding box center [297, 239] width 119 height 21
click at [290, 241] on link "Done" at bounding box center [297, 239] width 119 height 21
click at [291, 235] on link "Done" at bounding box center [297, 239] width 119 height 21
click at [307, 238] on link "Done" at bounding box center [297, 239] width 119 height 21
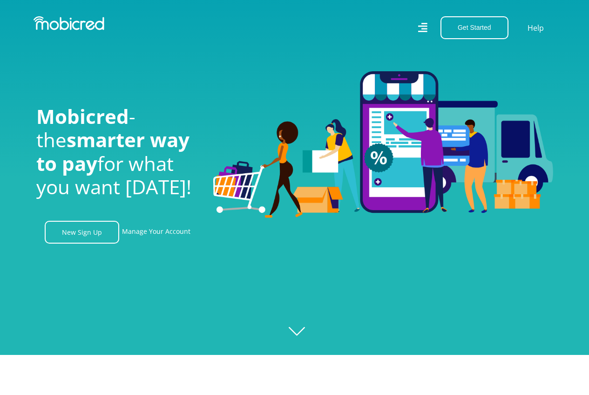
scroll to position [140, 0]
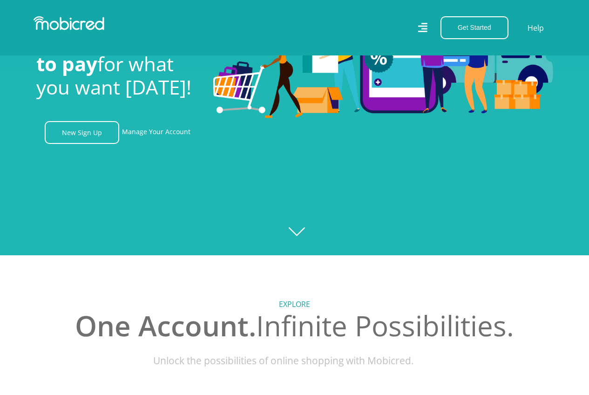
click at [299, 232] on div at bounding box center [294, 57] width 589 height 395
click at [165, 135] on link "Manage Your Account" at bounding box center [156, 132] width 68 height 23
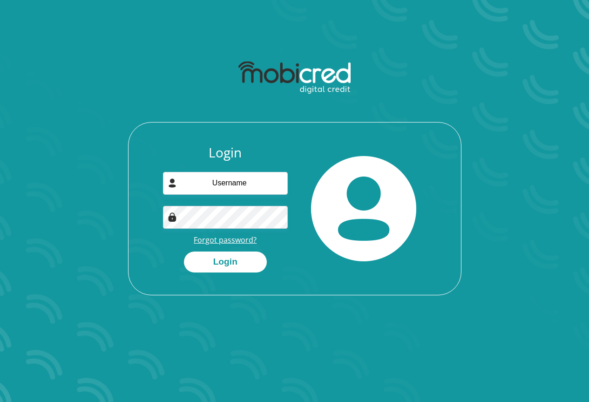
click at [227, 241] on link "Forgot password?" at bounding box center [225, 240] width 63 height 10
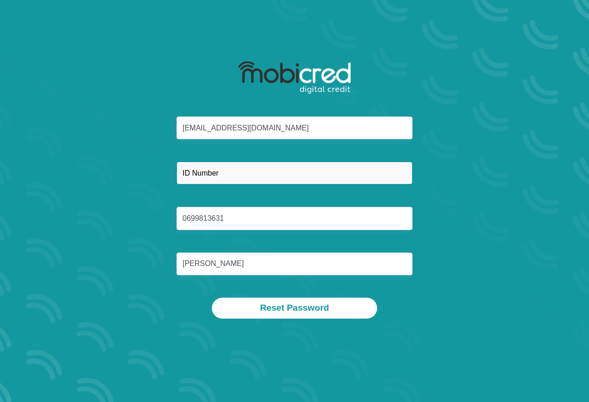
click at [256, 169] on input "text" at bounding box center [294, 173] width 236 height 23
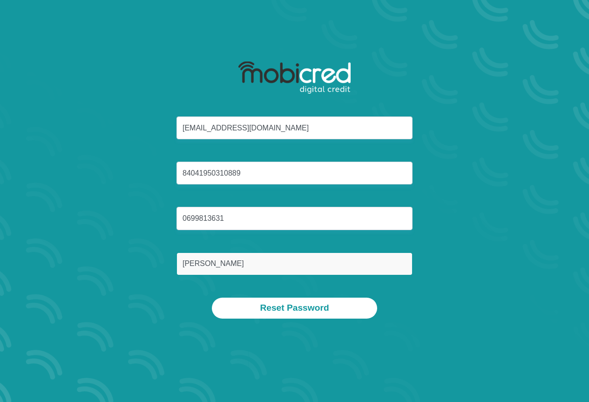
click at [247, 268] on input "Antal" at bounding box center [294, 263] width 236 height 23
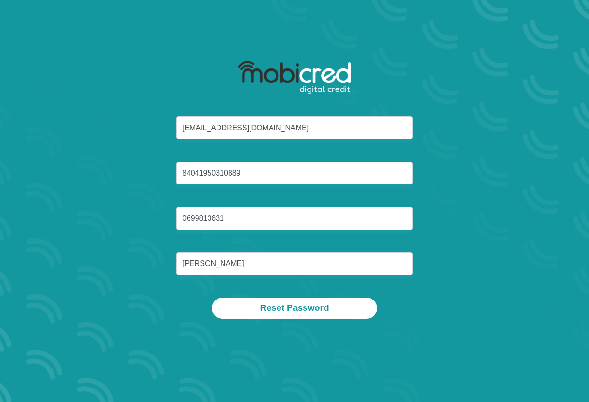
drag, startPoint x: 485, startPoint y: 301, endPoint x: 460, endPoint y: 301, distance: 25.6
click at [482, 301] on div "Reset Password" at bounding box center [295, 308] width 486 height 21
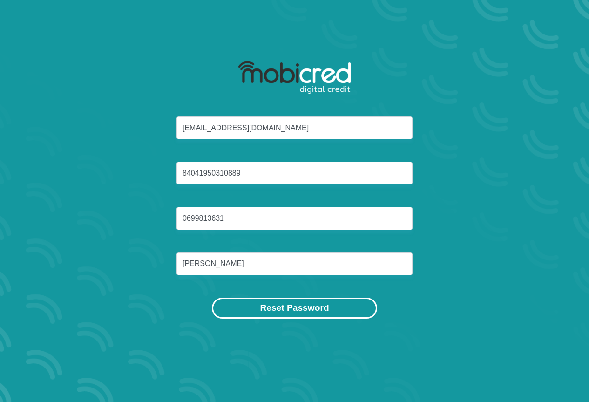
click at [265, 308] on button "Reset Password" at bounding box center [294, 308] width 165 height 21
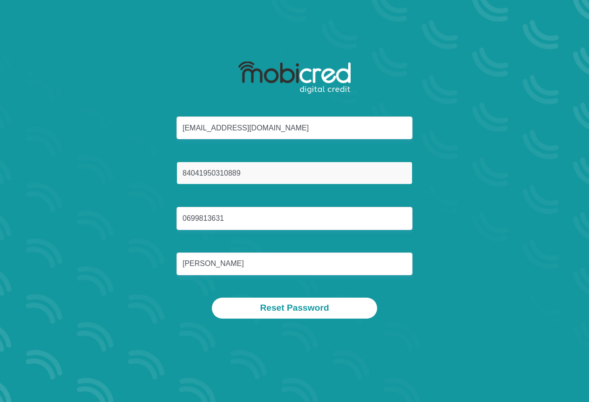
click at [237, 176] on input "84041950310889" at bounding box center [294, 173] width 236 height 23
click at [234, 172] on input "84041950310889" at bounding box center [294, 173] width 236 height 23
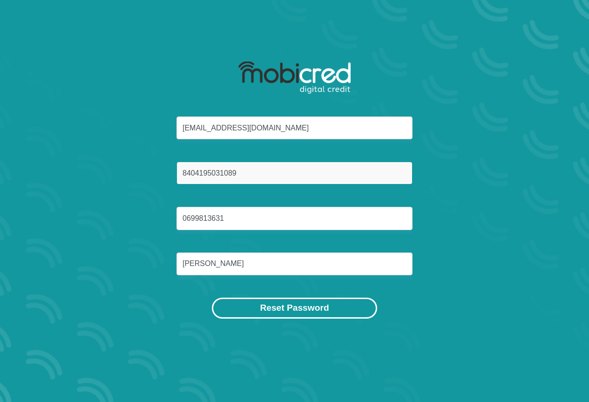
type input "8404195031089"
click at [347, 309] on button "Reset Password" at bounding box center [294, 308] width 165 height 21
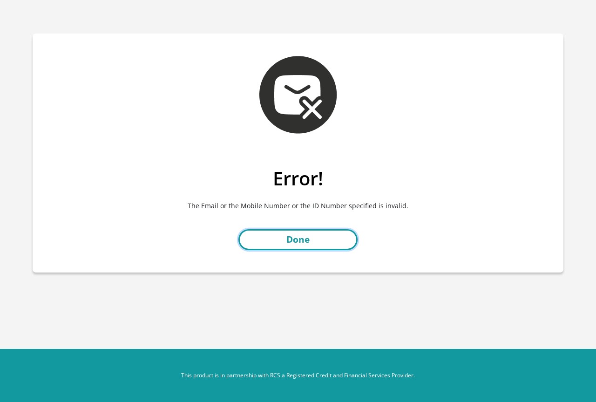
click at [305, 244] on link "Done" at bounding box center [297, 239] width 119 height 21
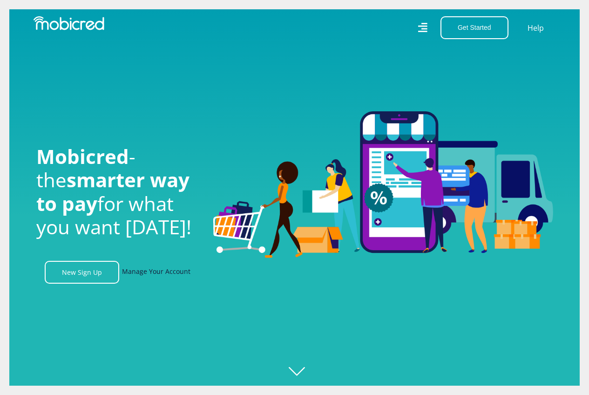
click at [137, 272] on link "Manage Your Account" at bounding box center [156, 272] width 68 height 23
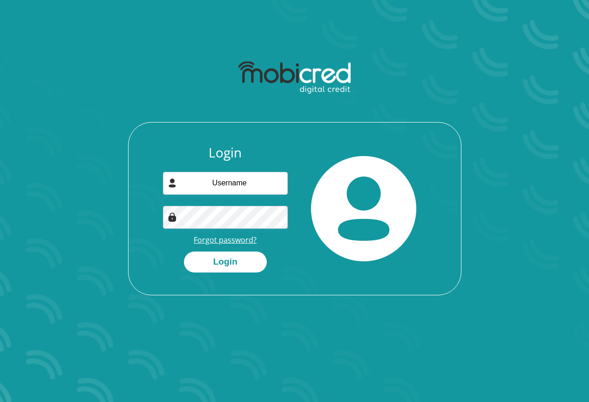
click at [255, 240] on link "Forgot password?" at bounding box center [225, 240] width 63 height 10
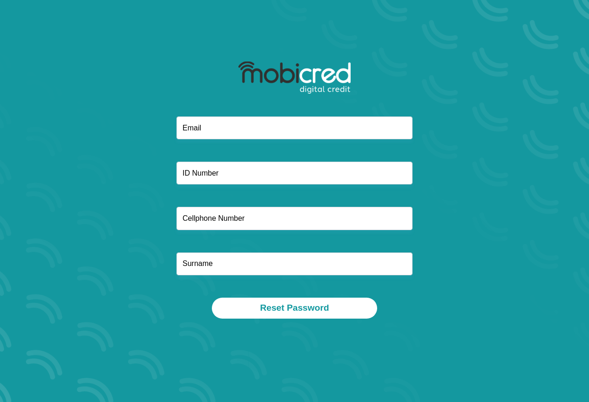
type input "[EMAIL_ADDRESS][DOMAIN_NAME]"
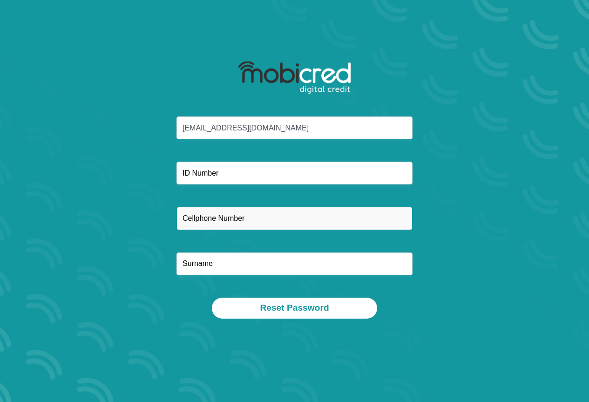
type input "0699813631"
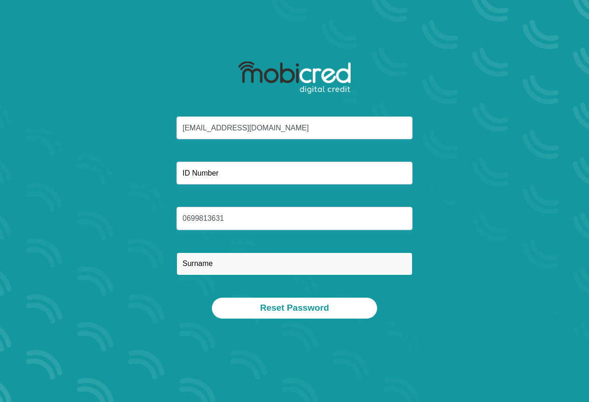
type input "[PERSON_NAME]"
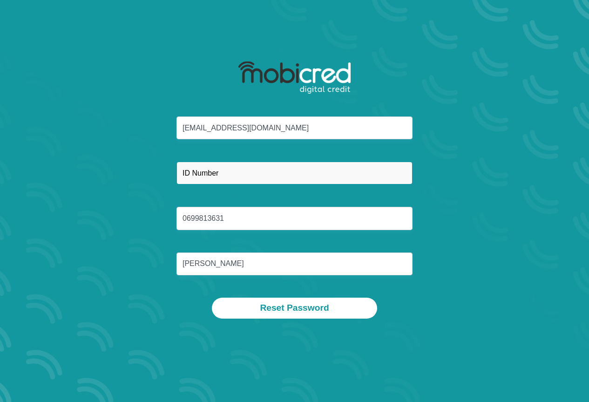
click at [264, 172] on input "text" at bounding box center [294, 173] width 236 height 23
type input "84041950321089"
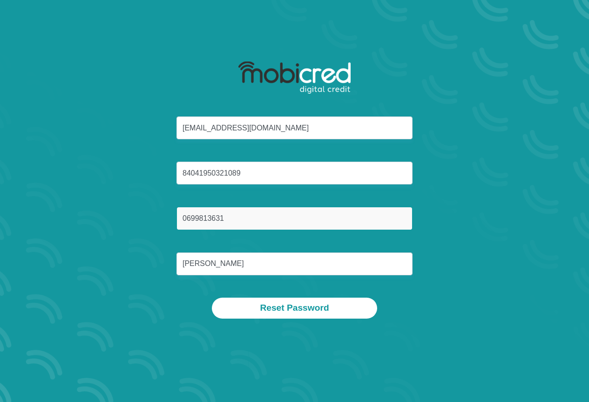
click at [326, 213] on input "0699813631" at bounding box center [294, 218] width 236 height 23
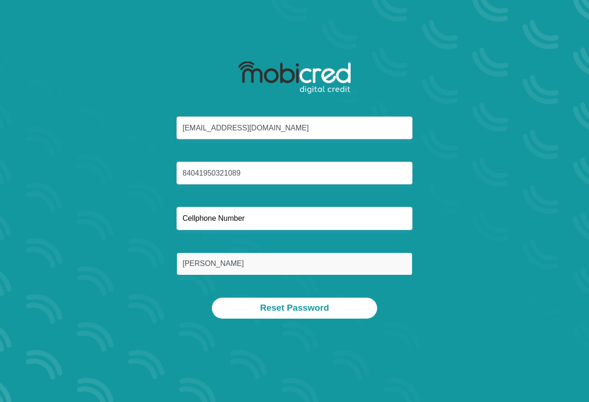
click at [293, 257] on input "Antal" at bounding box center [294, 263] width 236 height 23
type input "A"
type input "Antal"
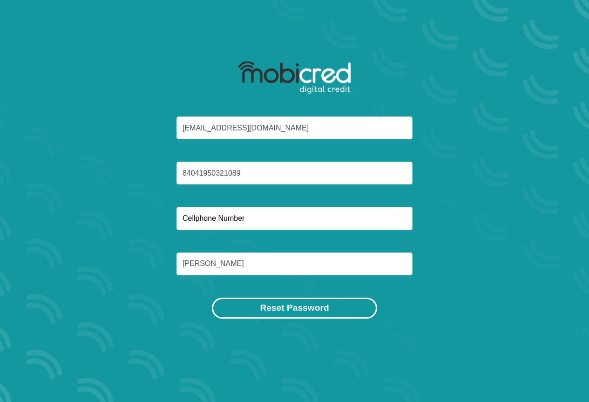
click at [359, 311] on button "Reset Password" at bounding box center [294, 308] width 165 height 21
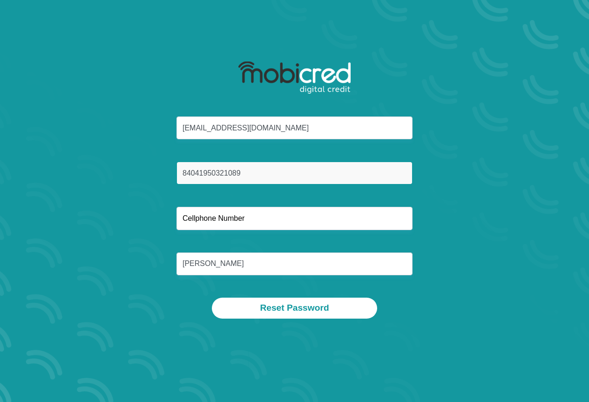
click at [221, 174] on input "84041950321089" at bounding box center [294, 173] width 236 height 23
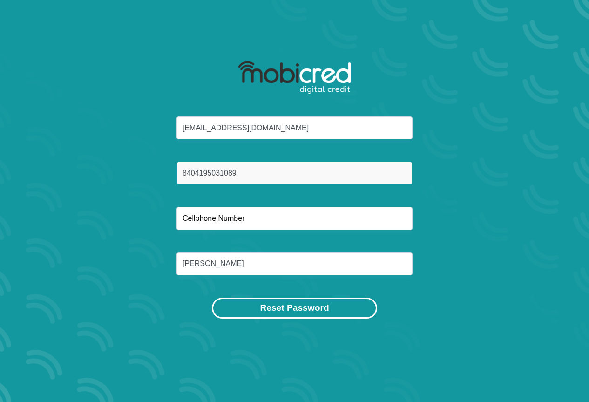
type input "8404195031089"
click at [304, 316] on button "Reset Password" at bounding box center [294, 308] width 165 height 21
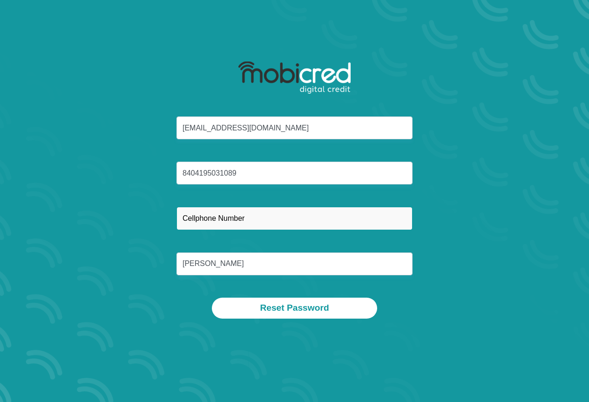
click at [224, 220] on input "text" at bounding box center [294, 218] width 236 height 23
type input "0738140900"
click at [212, 298] on button "Reset Password" at bounding box center [294, 308] width 165 height 21
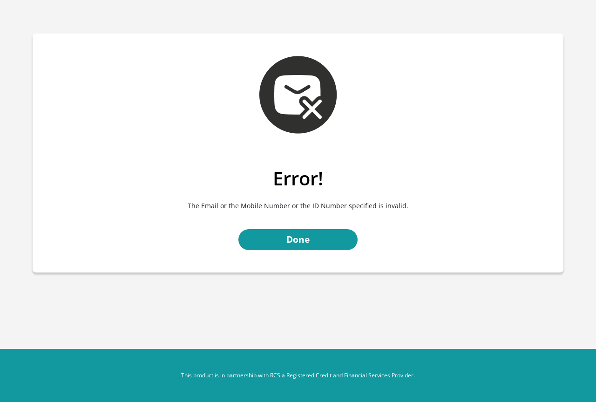
click at [302, 243] on link "Done" at bounding box center [297, 239] width 119 height 21
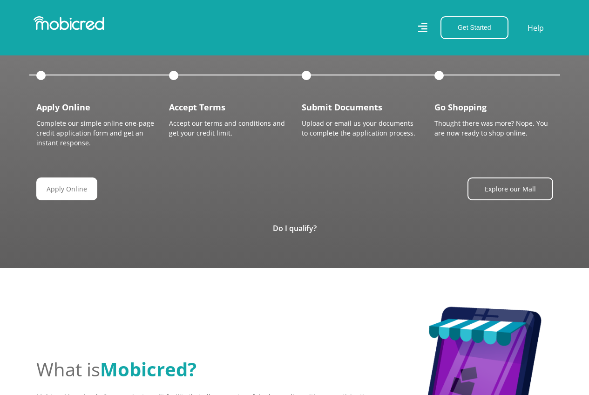
scroll to position [0, 1194]
click at [73, 185] on link "Apply Online" at bounding box center [70, 188] width 61 height 23
click at [284, 224] on link "Do I qualify?" at bounding box center [295, 228] width 44 height 10
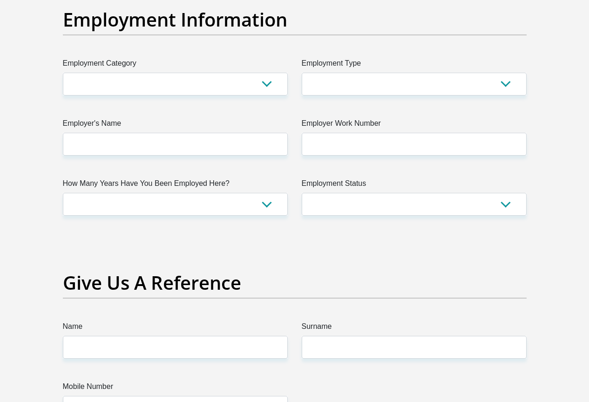
scroll to position [1863, 0]
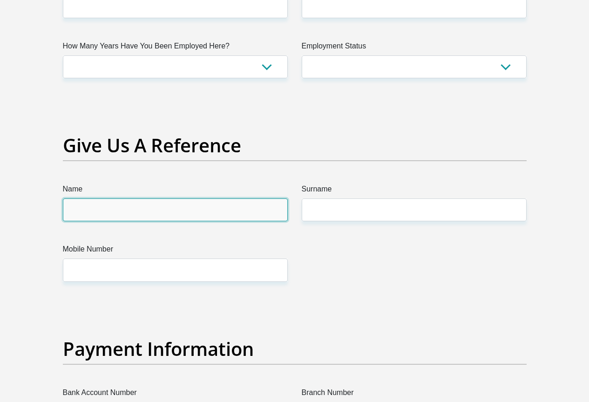
click at [247, 198] on input "Name" at bounding box center [175, 209] width 225 height 23
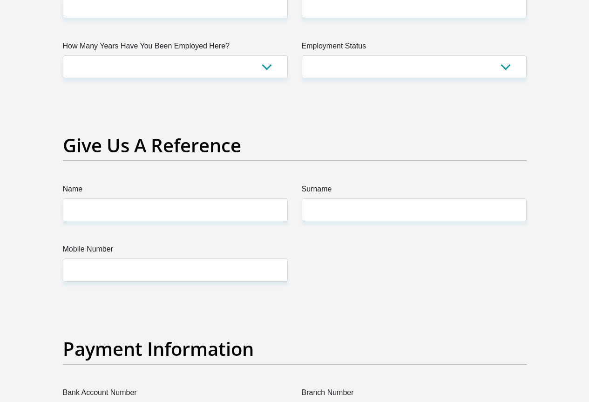
click at [241, 244] on label "Mobile Number" at bounding box center [175, 251] width 225 height 15
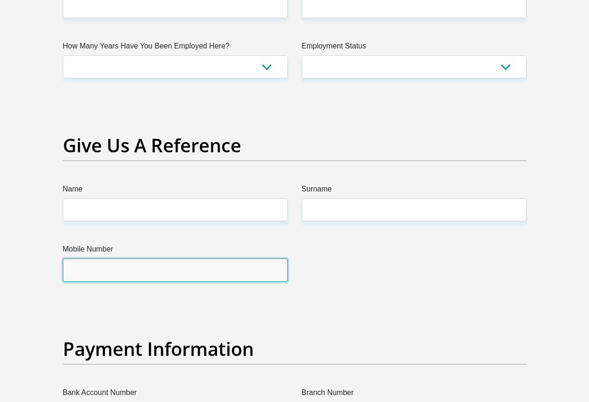
click at [241, 258] on input "Mobile Number" at bounding box center [175, 269] width 225 height 23
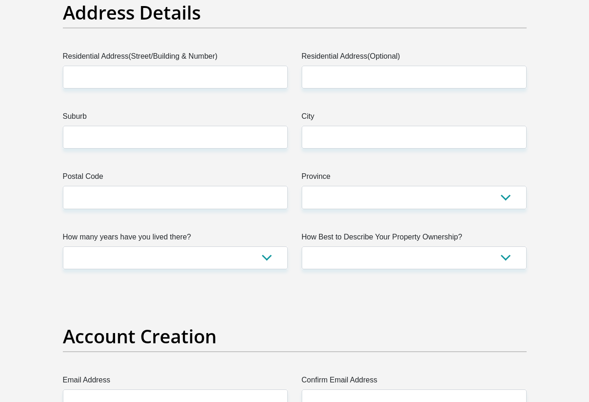
scroll to position [512, 0]
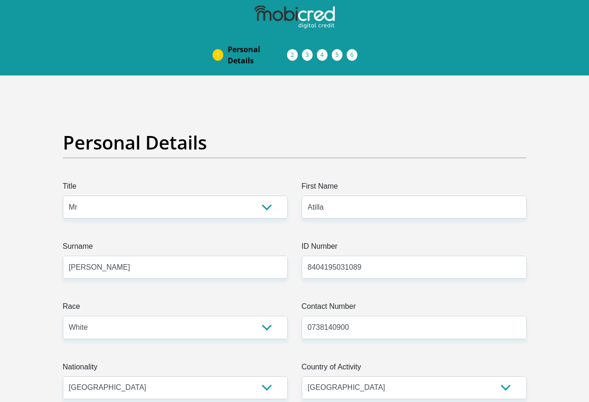
select select "Mr"
select select "4"
select select "ZAF"
select select "eng"
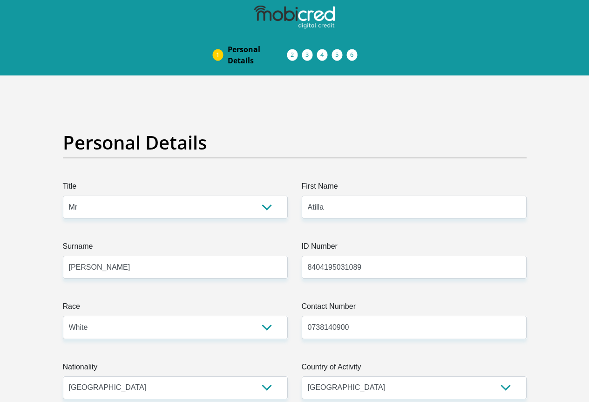
select select "2"
select select "Western Cape"
select select "2"
select select "parents"
select select "73"
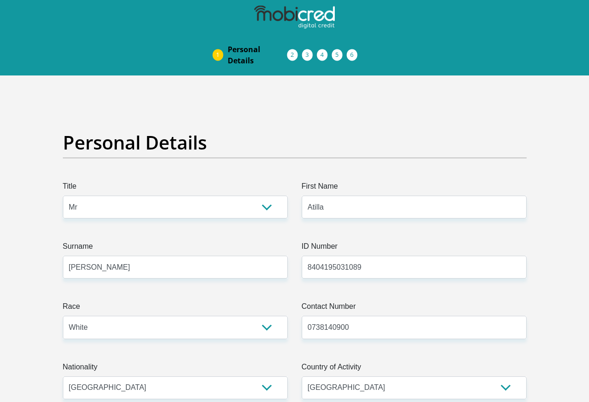
select select "Non Licenced Professional"
select select "24"
select select "1"
select select "SAV"
select select "28"
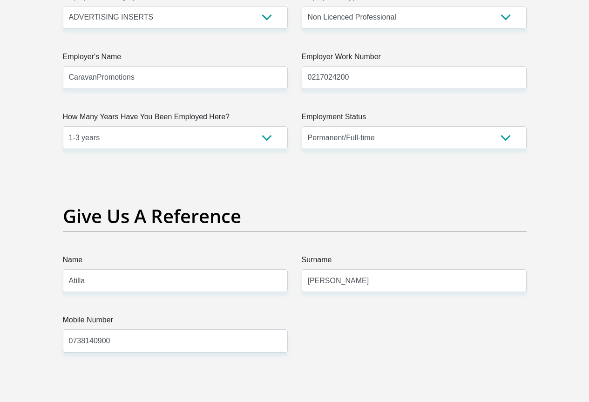
scroll to position [1729, 0]
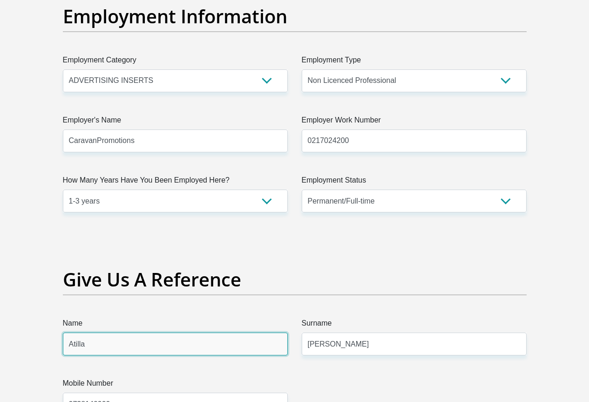
drag, startPoint x: 107, startPoint y: 311, endPoint x: 57, endPoint y: 303, distance: 50.9
type input "Daniel"
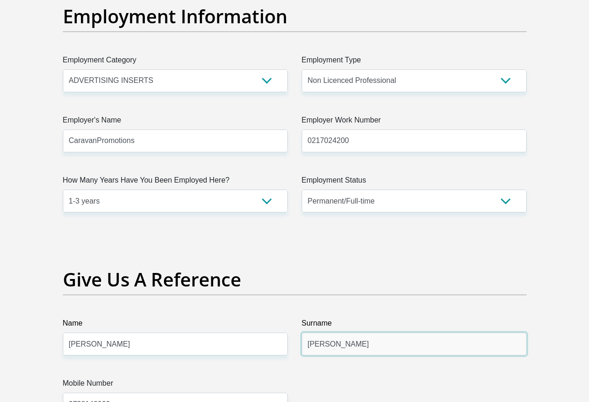
type input "Bailey"
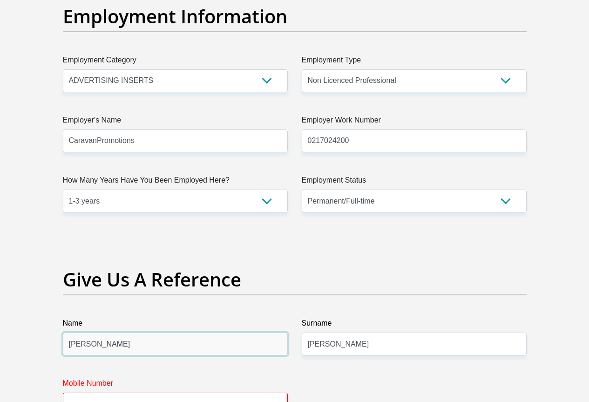
drag, startPoint x: 100, startPoint y: 310, endPoint x: 22, endPoint y: 303, distance: 78.1
type input "[PERSON_NAME]"
drag, startPoint x: 120, startPoint y: 365, endPoint x: 122, endPoint y: 351, distance: 14.1
click at [122, 378] on div "Mobile Number" at bounding box center [175, 397] width 225 height 38
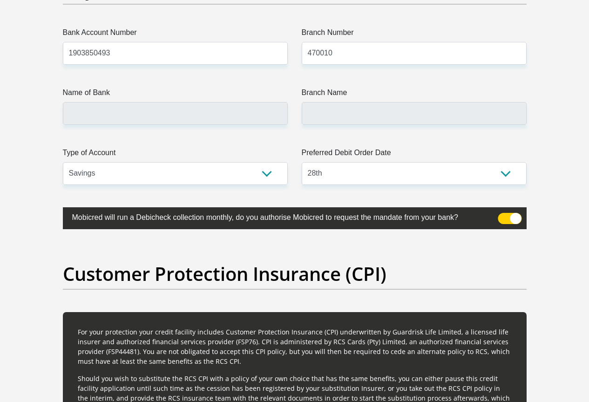
scroll to position [2148, 0]
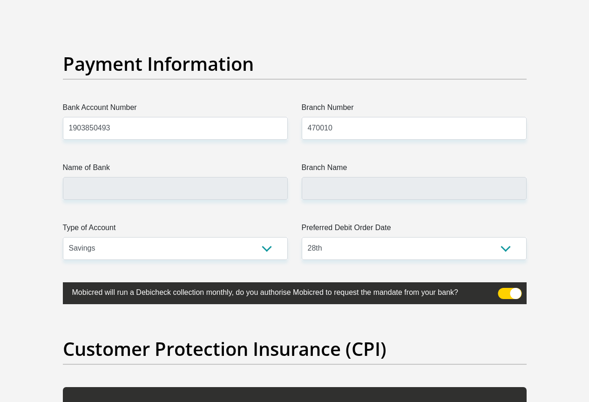
type input "0833461139"
drag, startPoint x: 150, startPoint y: 164, endPoint x: 154, endPoint y: 160, distance: 5.7
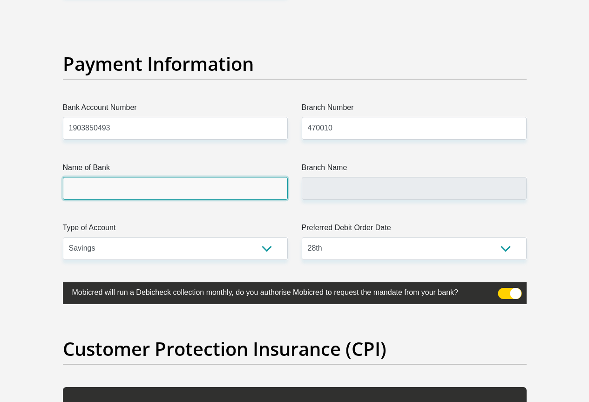
click at [160, 177] on input "Name of Bank" at bounding box center [175, 188] width 225 height 23
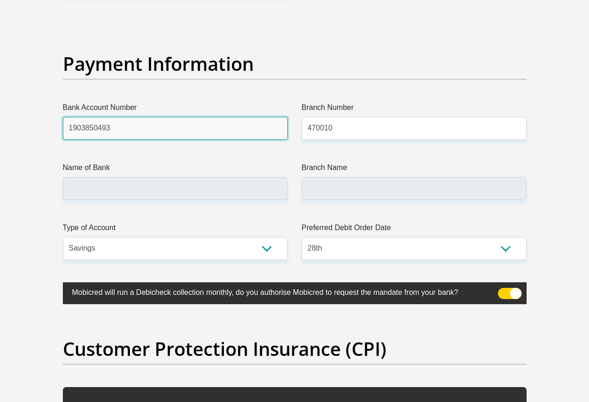
click at [178, 117] on input "1903850493" at bounding box center [175, 128] width 225 height 23
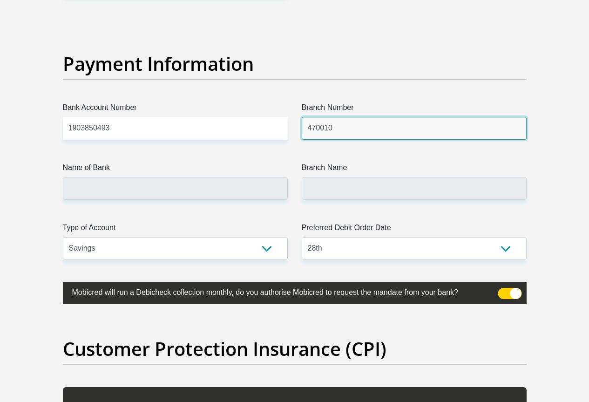
click at [364, 117] on input "470010" at bounding box center [414, 128] width 225 height 23
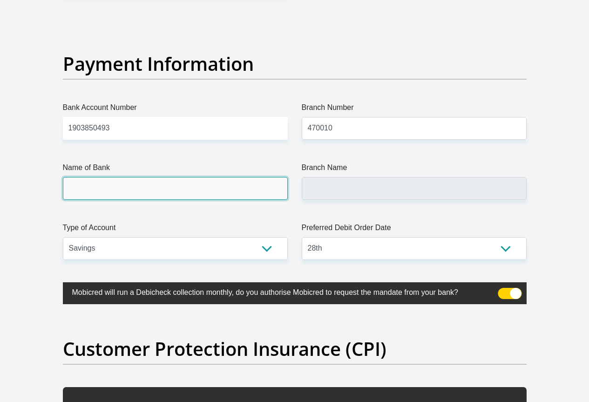
click at [273, 177] on input "Name of Bank" at bounding box center [175, 188] width 225 height 23
type input "CAPITEC BANK LIMITED"
type input "CAPITEC BANK CPC"
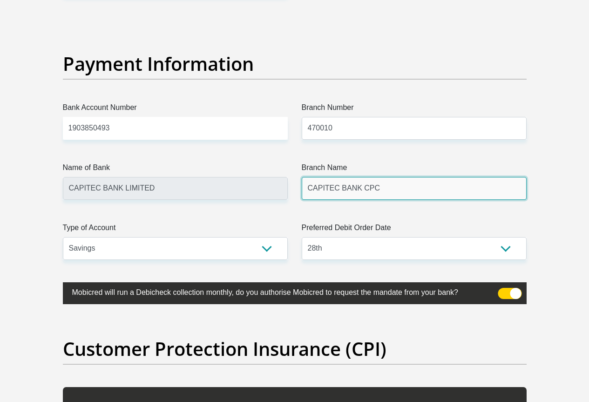
click at [352, 177] on input "CAPITEC BANK CPC" at bounding box center [414, 188] width 225 height 23
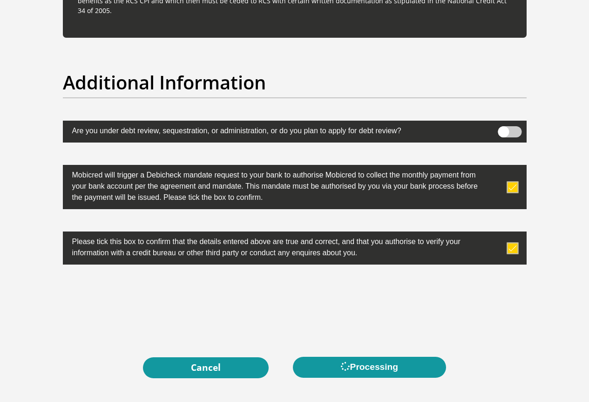
scroll to position [2939, 0]
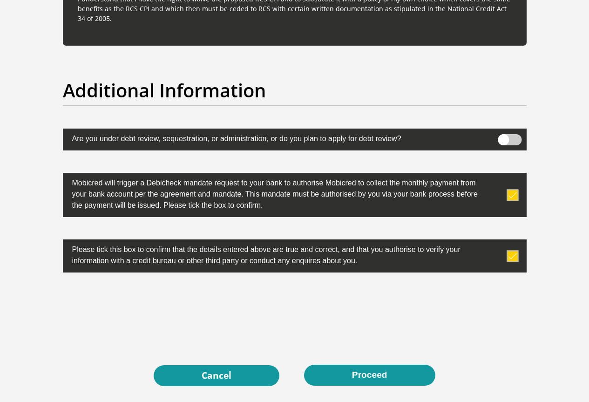
scroll to position [3004, 0]
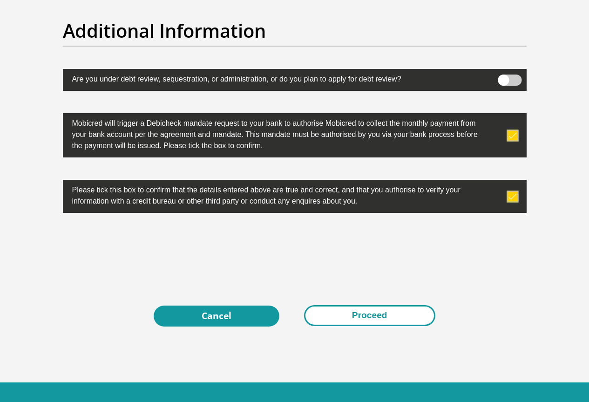
click at [358, 305] on button "Proceed" at bounding box center [369, 315] width 131 height 21
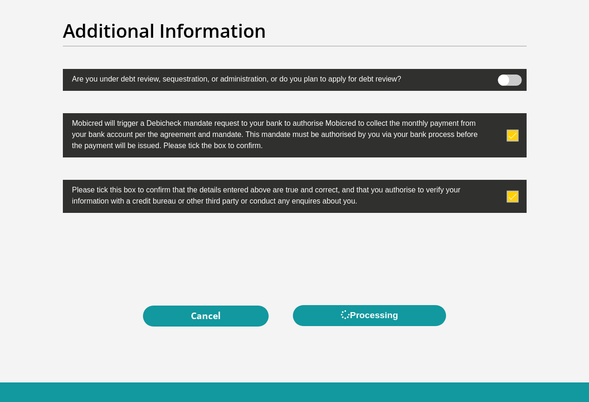
scroll to position [0, 0]
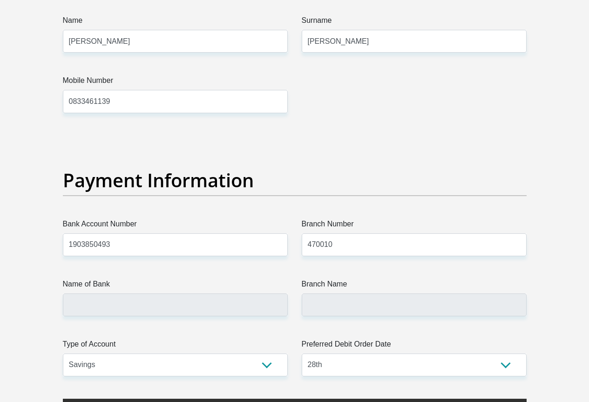
scroll to position [2142, 0]
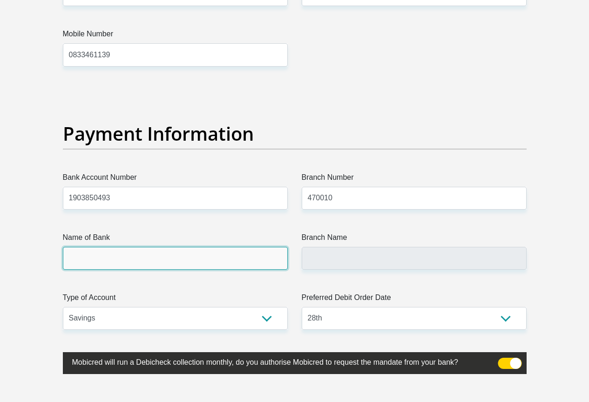
drag, startPoint x: 207, startPoint y: 215, endPoint x: 208, endPoint y: 223, distance: 8.4
click at [208, 247] on input "Name of Bank" at bounding box center [175, 258] width 225 height 23
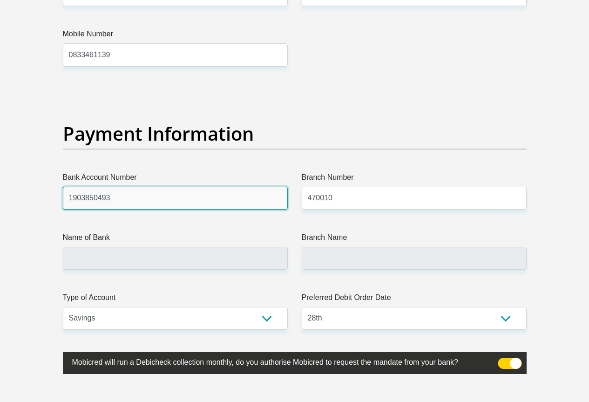
click at [217, 187] on input "1903850493" at bounding box center [175, 198] width 225 height 23
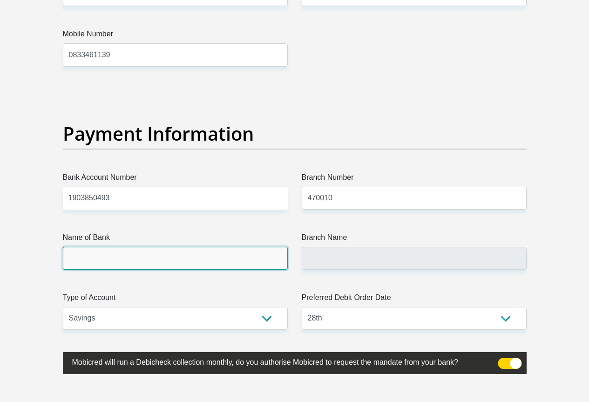
type input "CAPITEC BANK LIMITED"
type input "CAPITEC BANK CPC"
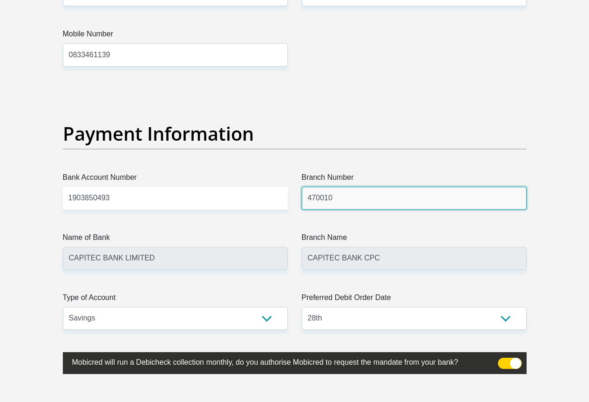
click at [364, 187] on input "470010" at bounding box center [414, 198] width 225 height 23
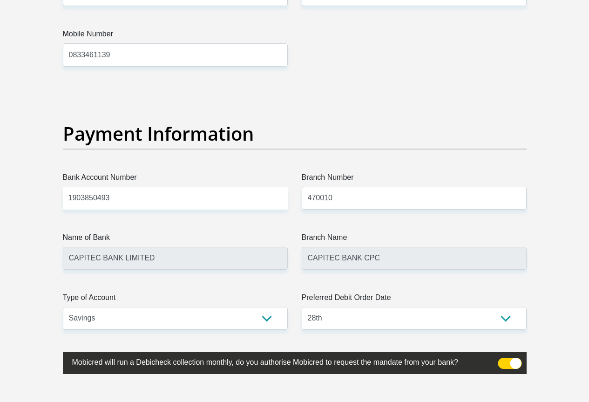
drag, startPoint x: 225, startPoint y: 236, endPoint x: 225, endPoint y: 229, distance: 6.5
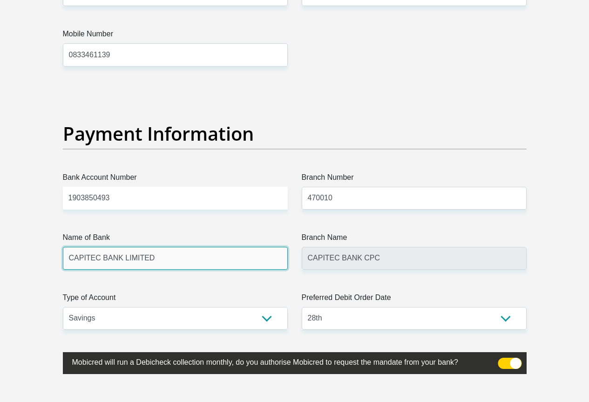
click at [225, 247] on input "CAPITEC BANK LIMITED" at bounding box center [175, 258] width 225 height 23
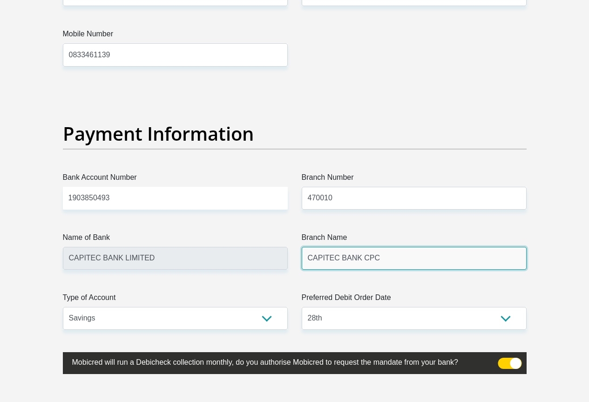
click at [396, 247] on input "CAPITEC BANK CPC" at bounding box center [414, 258] width 225 height 23
click at [395, 247] on input "CAPITEC BANK CPC" at bounding box center [414, 258] width 225 height 23
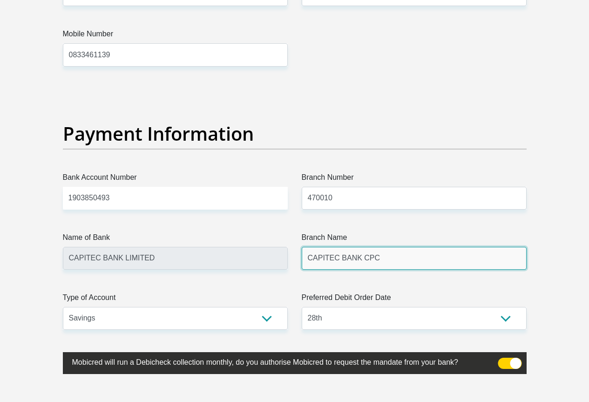
click at [386, 247] on input "CAPITEC BANK CPC" at bounding box center [414, 258] width 225 height 23
click at [385, 247] on input "CAPITEC BANK CPC" at bounding box center [414, 258] width 225 height 23
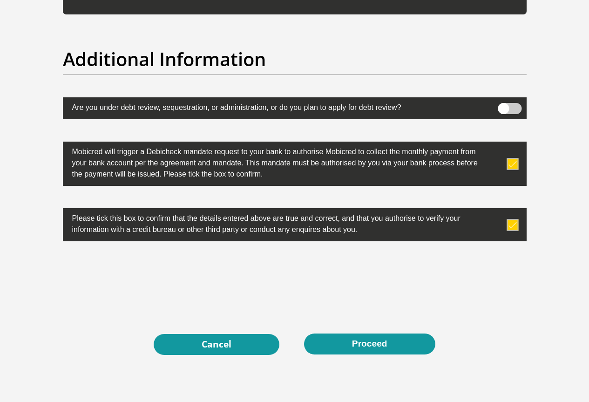
scroll to position [3004, 0]
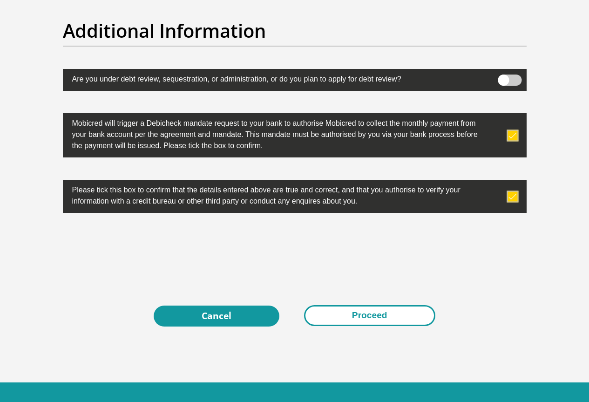
click at [395, 305] on div "Cancel Proceed" at bounding box center [295, 315] width 450 height 21
click at [400, 305] on button "Proceed" at bounding box center [369, 315] width 131 height 21
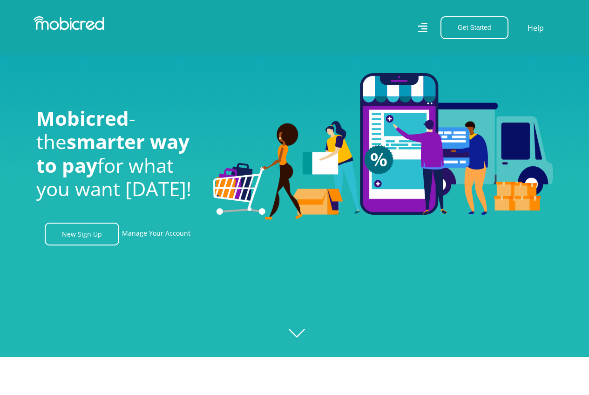
scroll to position [47, 0]
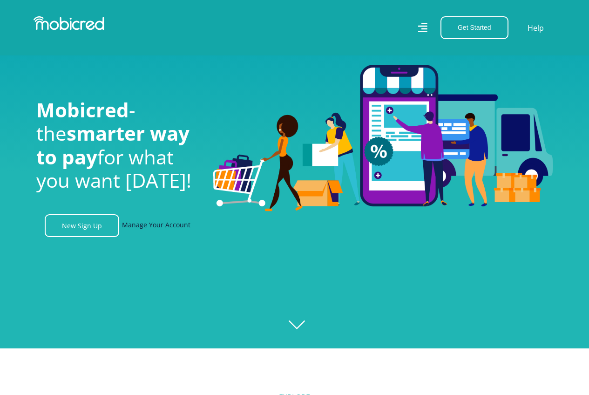
click at [179, 228] on link "Manage Your Account" at bounding box center [156, 225] width 68 height 23
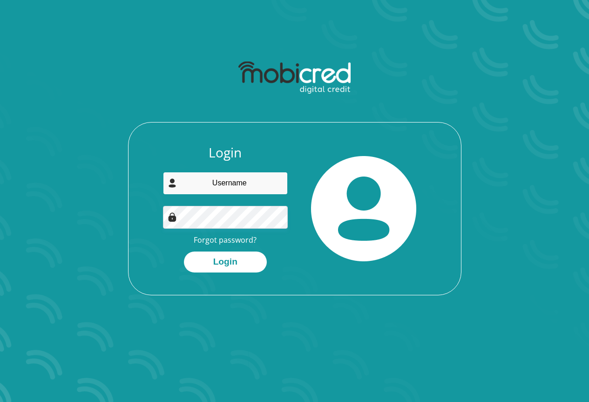
click at [239, 187] on input "email" at bounding box center [225, 183] width 125 height 23
type input "[EMAIL_ADDRESS][DOMAIN_NAME]"
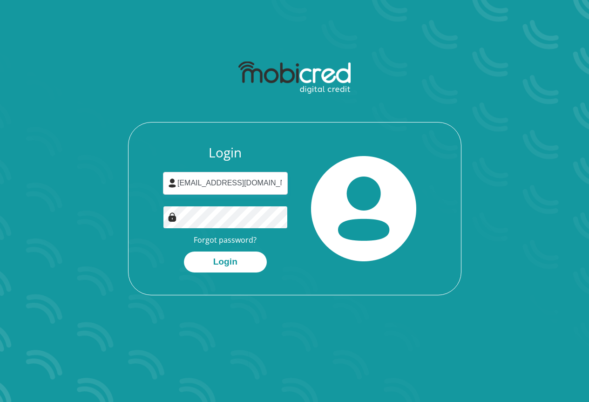
click at [184, 251] on button "Login" at bounding box center [225, 261] width 83 height 21
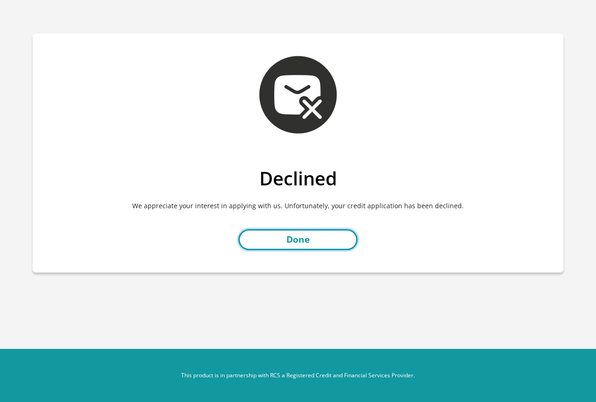
click at [270, 240] on link "Done" at bounding box center [297, 239] width 119 height 21
click at [271, 239] on link "Done" at bounding box center [297, 239] width 119 height 21
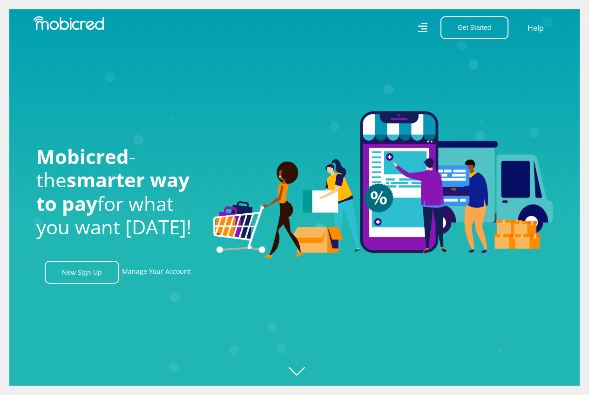
scroll to position [0, 1725]
